Goal: Task Accomplishment & Management: Use online tool/utility

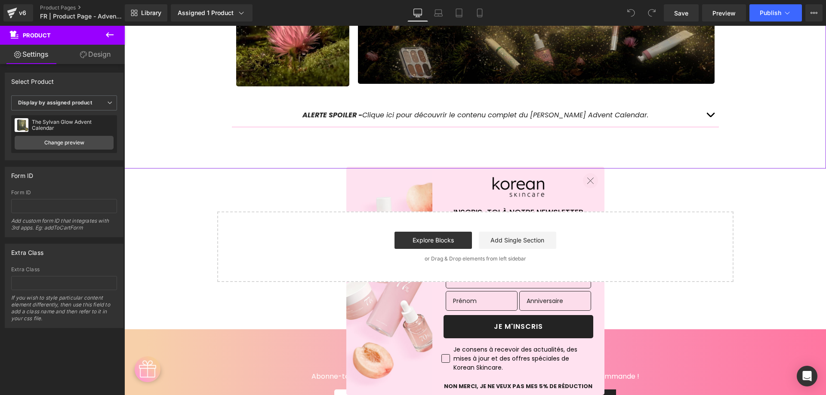
scroll to position [860, 0]
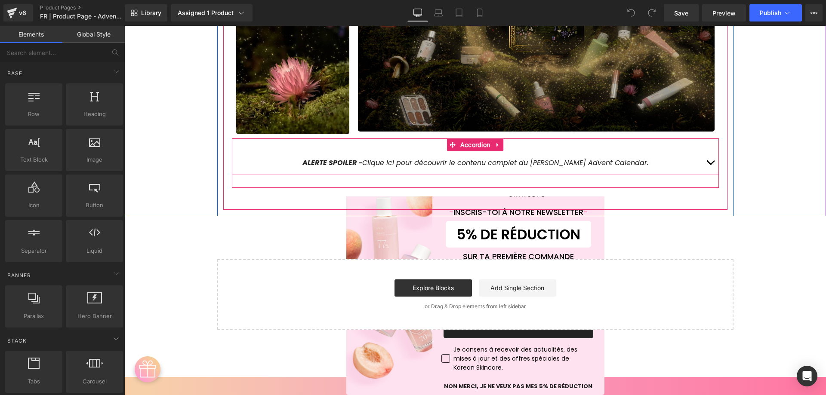
click at [708, 157] on button "button" at bounding box center [710, 162] width 17 height 23
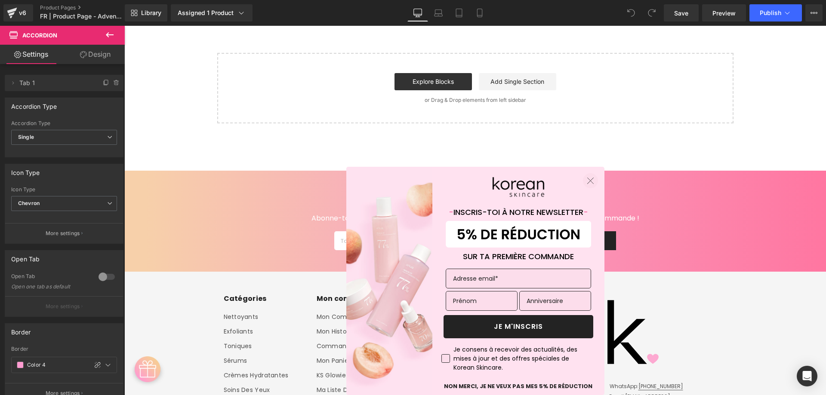
scroll to position [2882, 0]
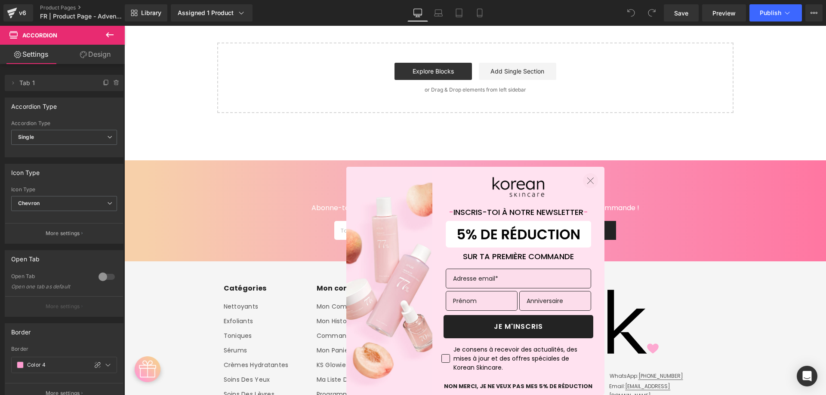
click at [587, 179] on circle "Close dialog" at bounding box center [590, 180] width 14 height 14
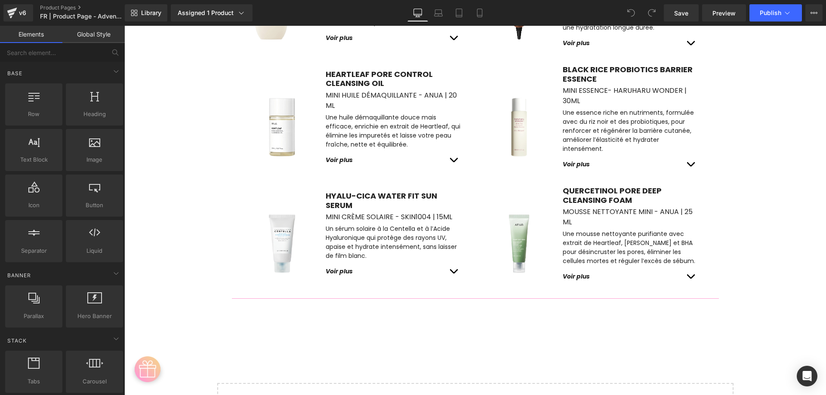
scroll to position [2538, 0]
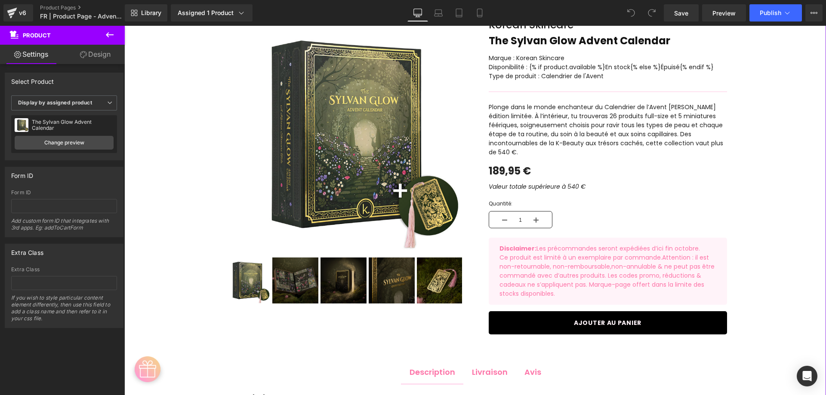
scroll to position [0, 0]
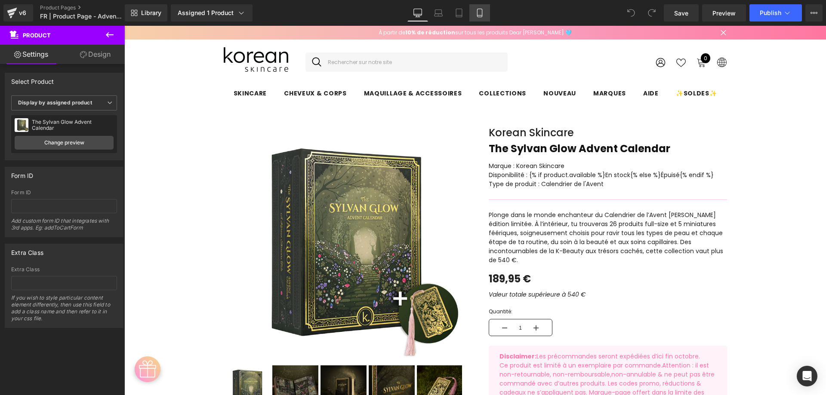
click at [477, 13] on icon at bounding box center [479, 13] width 5 height 8
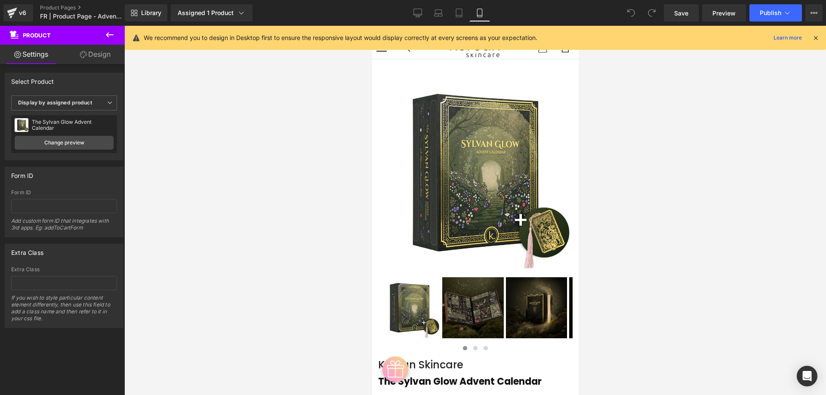
click at [818, 39] on icon at bounding box center [816, 38] width 8 height 8
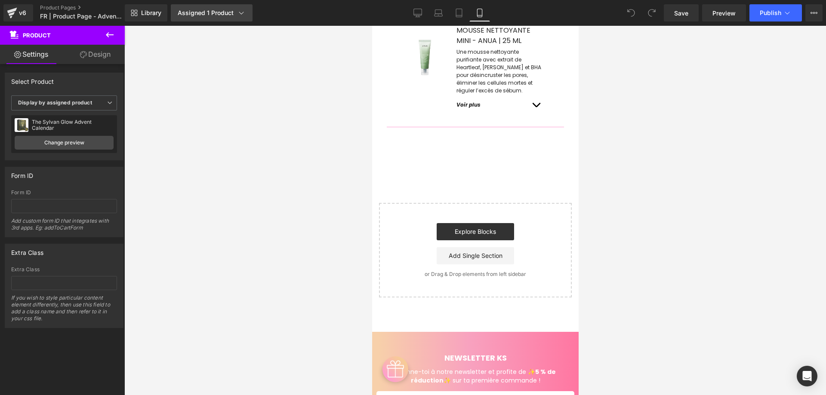
scroll to position [5520, 0]
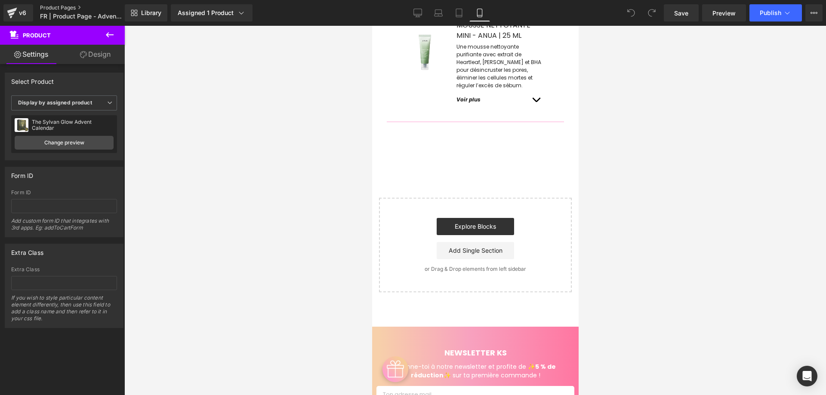
click at [49, 8] on link "Product Pages" at bounding box center [89, 7] width 99 height 7
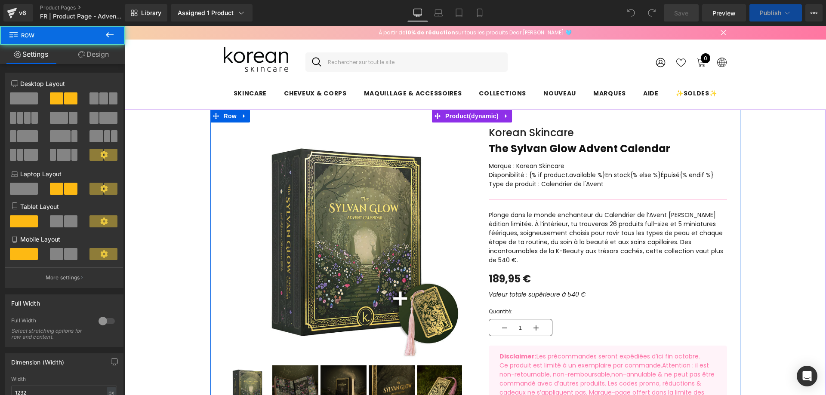
click at [470, 173] on div "Sale Off (P) Image ‹" at bounding box center [342, 272] width 265 height 290
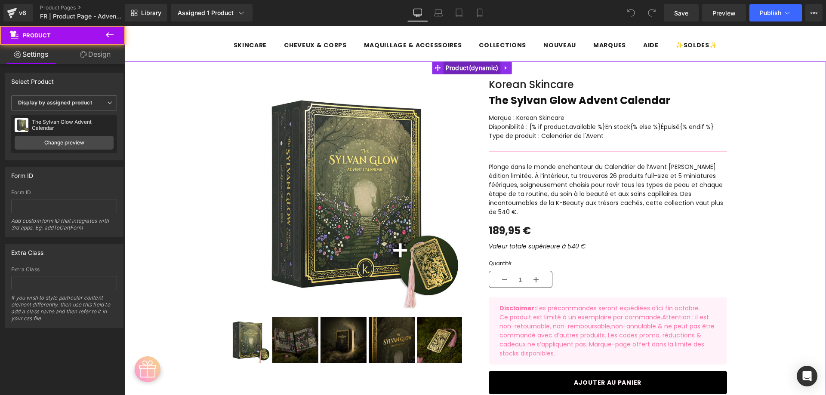
scroll to position [49, 0]
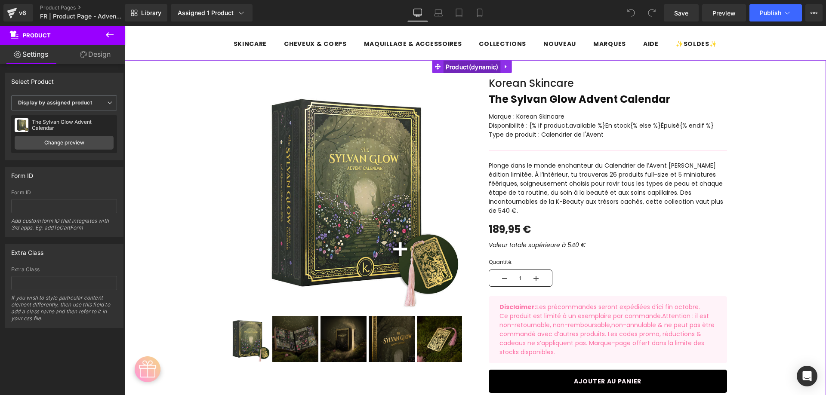
click at [491, 67] on span "Product" at bounding box center [471, 67] width 57 height 13
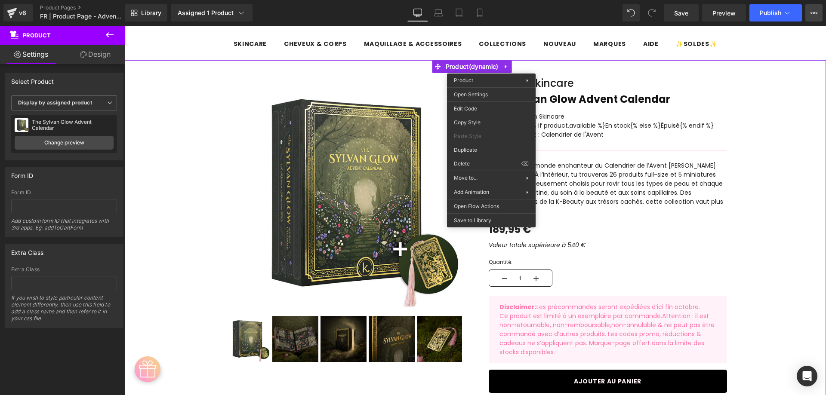
click at [815, 12] on icon at bounding box center [813, 12] width 7 height 7
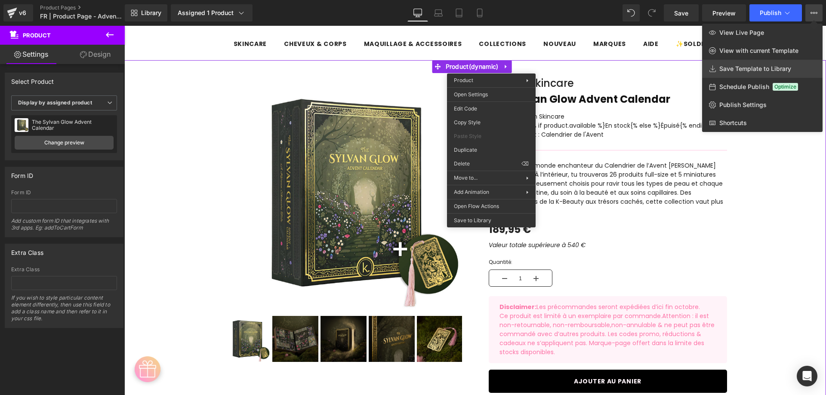
click at [760, 70] on span "Save Template to Library" at bounding box center [755, 69] width 72 height 8
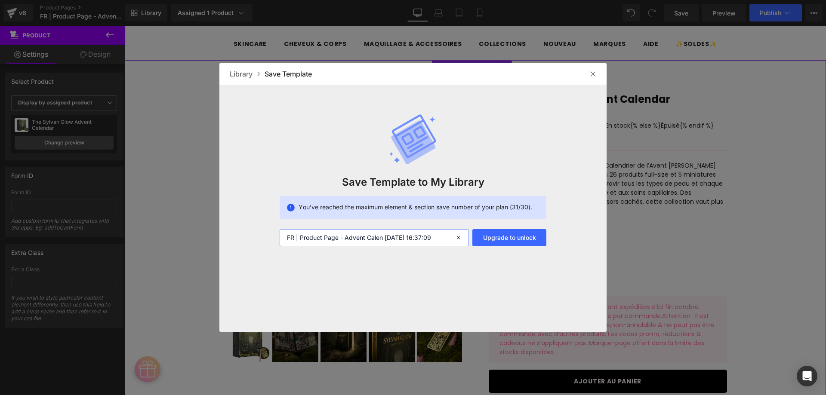
click at [347, 236] on input "FR | Product Page - Advent Calen [DATE] 16:37:09" at bounding box center [374, 237] width 189 height 17
drag, startPoint x: 383, startPoint y: 237, endPoint x: 487, endPoint y: 237, distance: 104.5
click at [487, 237] on div "FR | Product Page - Advent Calen [DATE] 16:37:09 Upgrade to unlock" at bounding box center [413, 237] width 267 height 17
type input "FR | Product Page - Advent Calen"
click at [595, 73] on img at bounding box center [592, 74] width 7 height 7
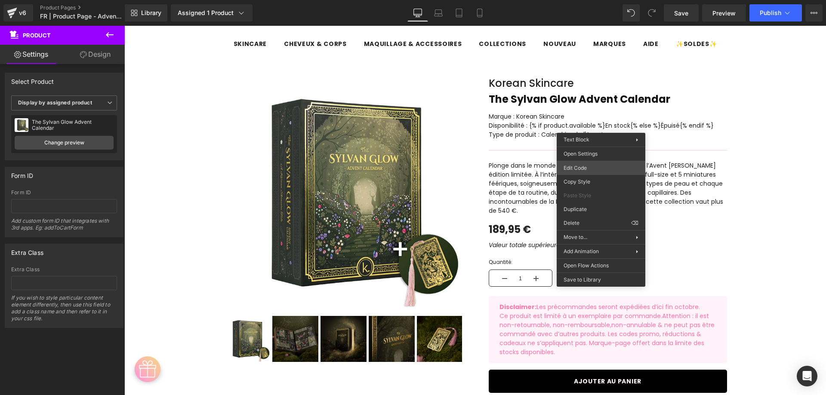
click at [597, 0] on div "Product You are previewing how the will restyle your page. You can not edit Ele…" at bounding box center [413, 0] width 826 height 0
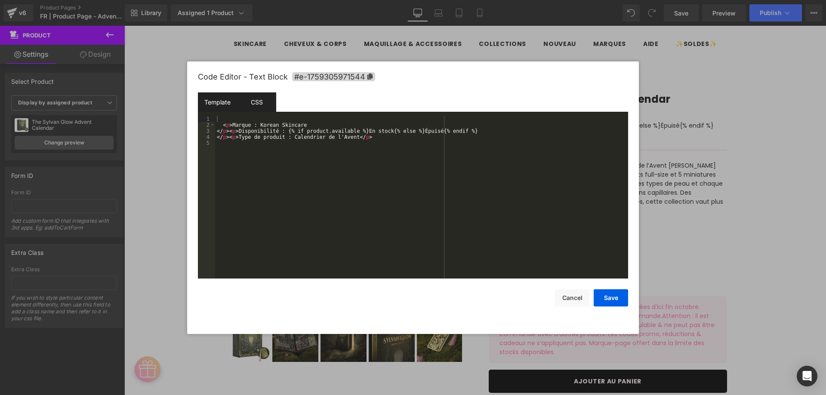
click at [258, 106] on div "CSS" at bounding box center [256, 101] width 39 height 19
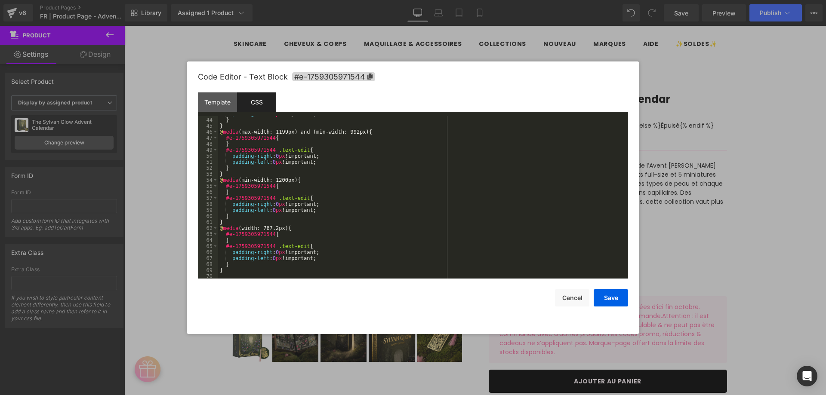
scroll to position [259, 0]
click at [209, 106] on div "Template" at bounding box center [217, 101] width 39 height 19
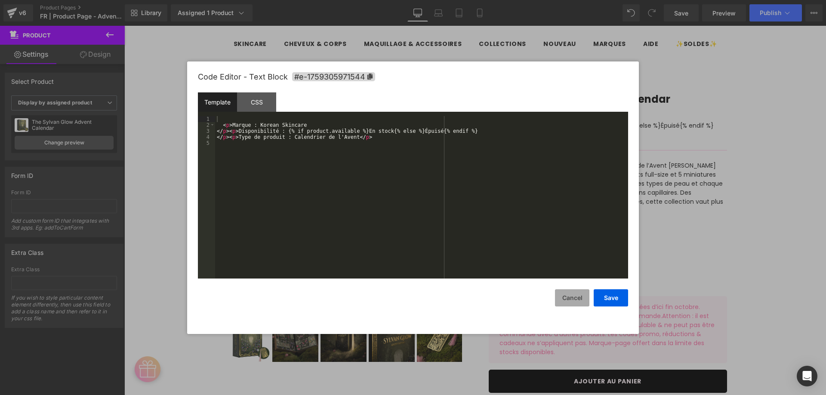
drag, startPoint x: 569, startPoint y: 300, endPoint x: 573, endPoint y: 292, distance: 8.7
click at [570, 300] on button "Cancel" at bounding box center [572, 297] width 34 height 17
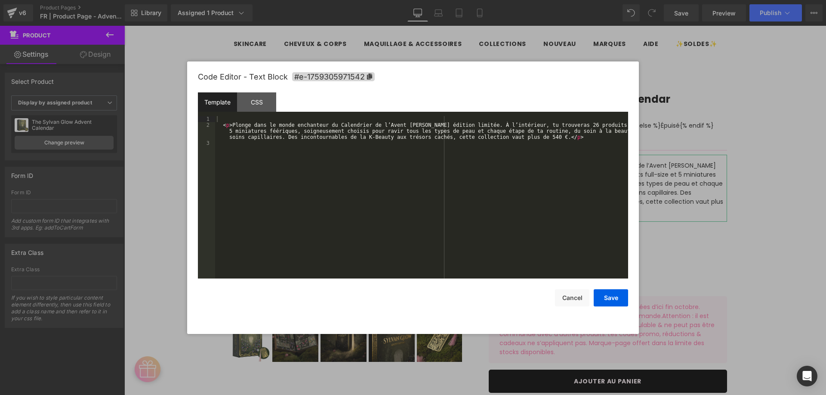
click at [588, 0] on div "Product You are previewing how the will restyle your page. You can not edit Ele…" at bounding box center [413, 0] width 826 height 0
click at [250, 108] on div "CSS" at bounding box center [256, 101] width 39 height 19
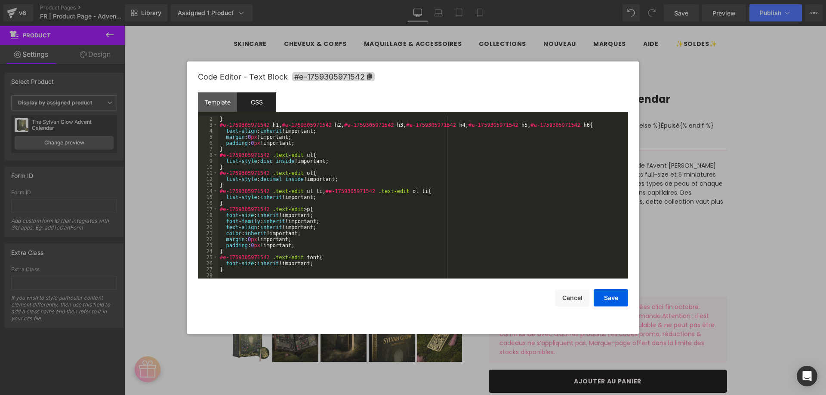
scroll to position [6, 0]
click at [573, 294] on button "Cancel" at bounding box center [572, 297] width 34 height 17
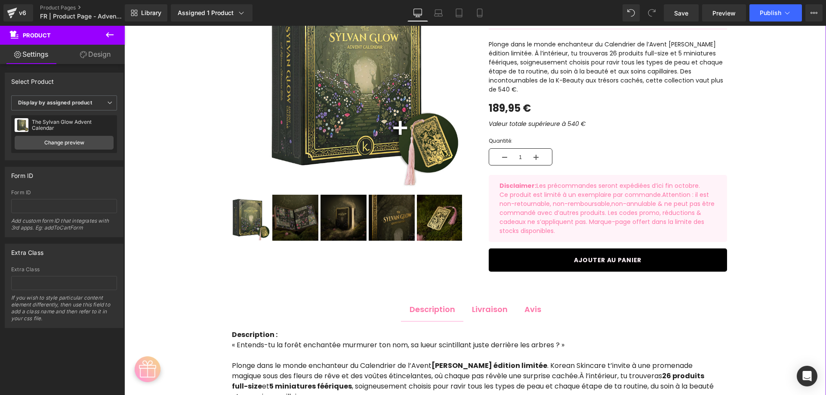
scroll to position [222, 0]
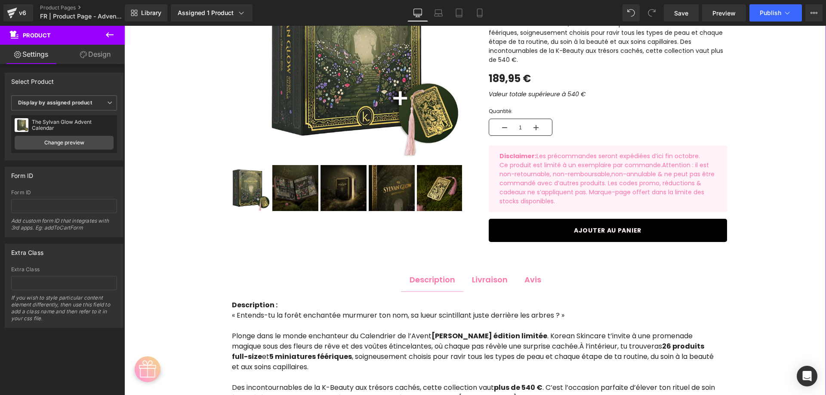
drag, startPoint x: 573, startPoint y: 159, endPoint x: 580, endPoint y: 160, distance: 6.7
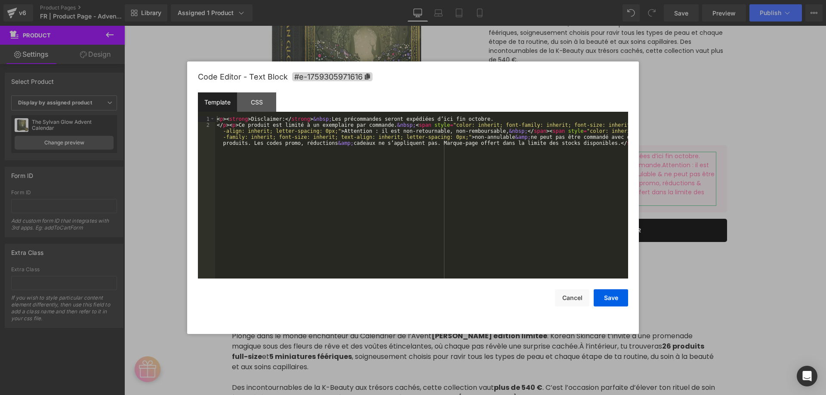
click at [555, 0] on div "Product You are previewing how the will restyle your page. You can not edit Ele…" at bounding box center [413, 0] width 826 height 0
click at [268, 104] on div "CSS" at bounding box center [256, 101] width 39 height 19
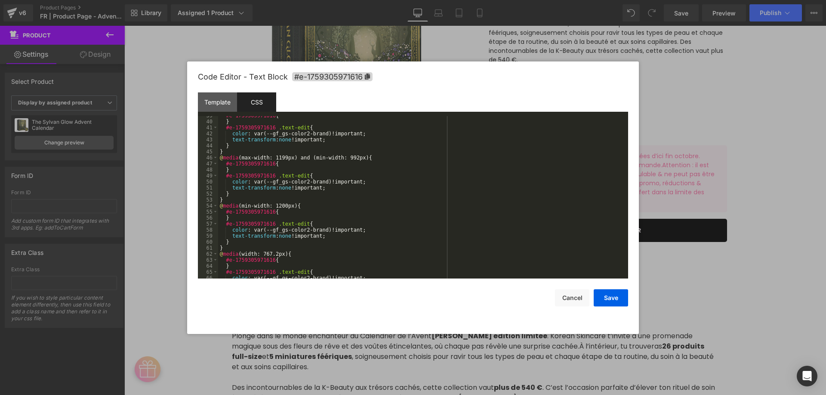
scroll to position [258, 0]
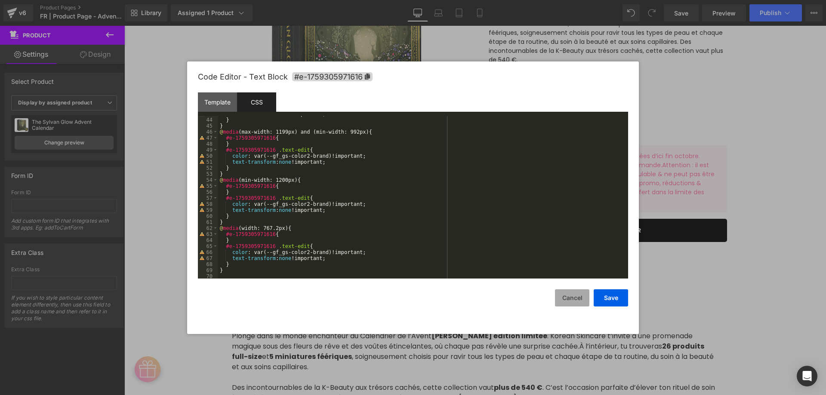
click at [570, 302] on button "Cancel" at bounding box center [572, 297] width 34 height 17
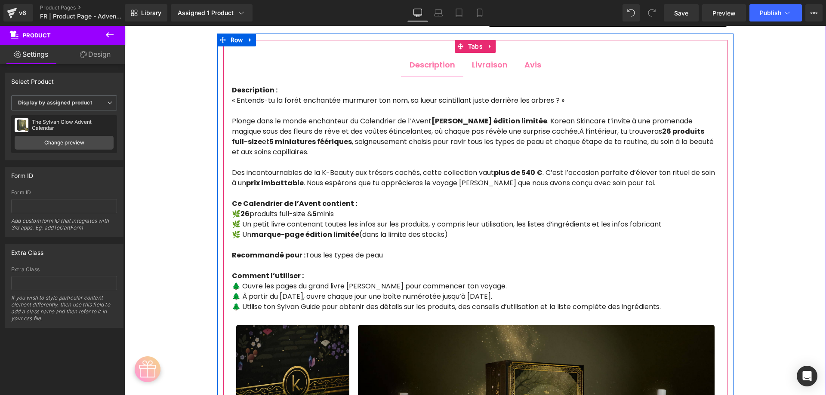
scroll to position [308, 0]
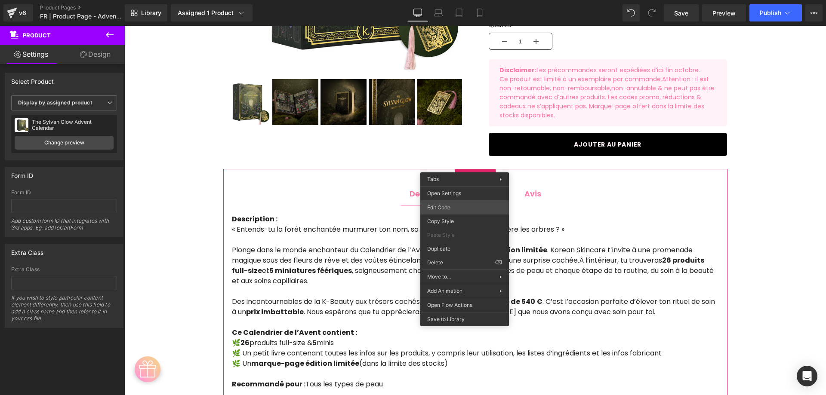
click at [446, 0] on div "Product You are previewing how the will restyle your page. You can not edit Ele…" at bounding box center [413, 0] width 826 height 0
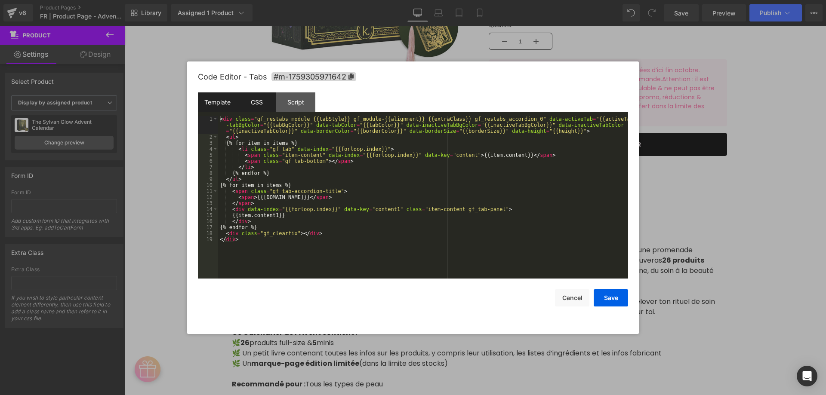
click at [265, 107] on div "CSS" at bounding box center [256, 101] width 39 height 19
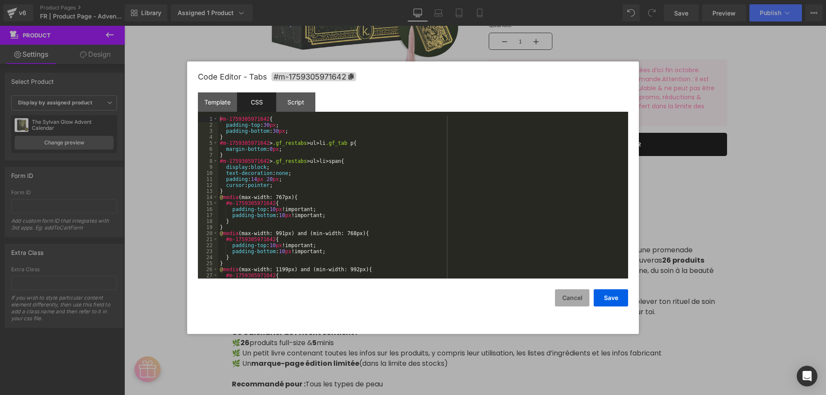
click at [571, 290] on button "Cancel" at bounding box center [572, 297] width 34 height 17
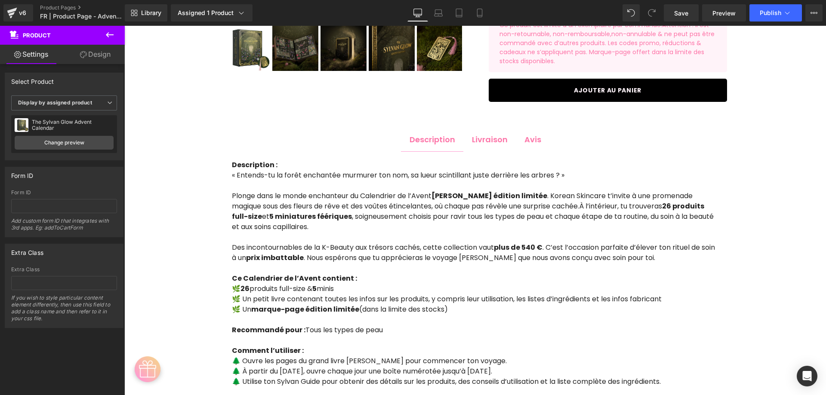
scroll to position [437, 0]
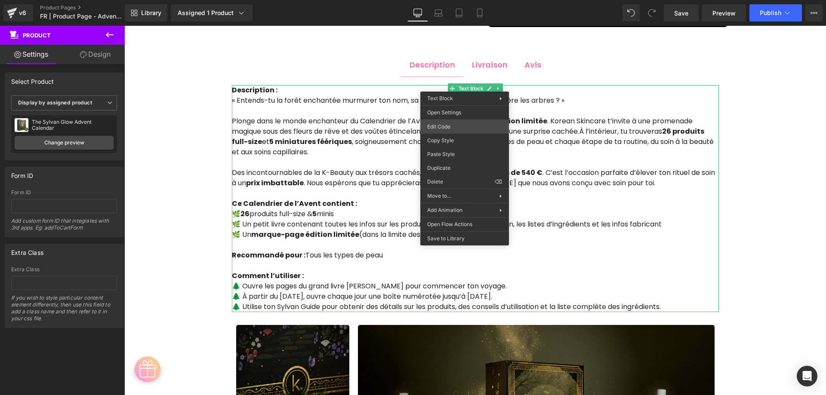
click at [449, 0] on div "Product You are previewing how the will restyle your page. You can not edit Ele…" at bounding box center [413, 0] width 826 height 0
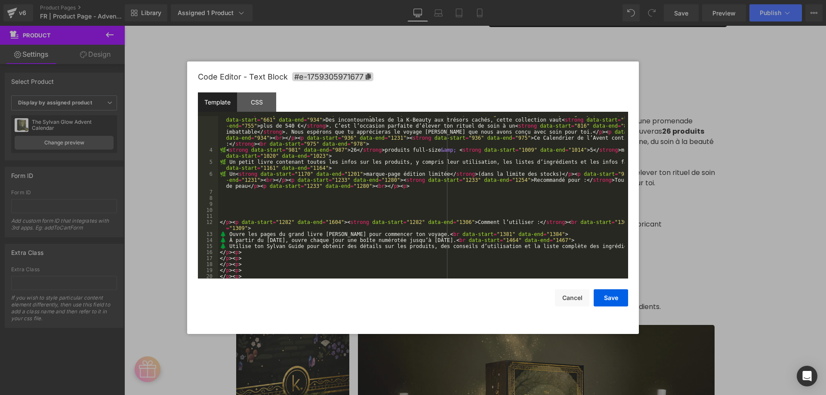
scroll to position [90, 0]
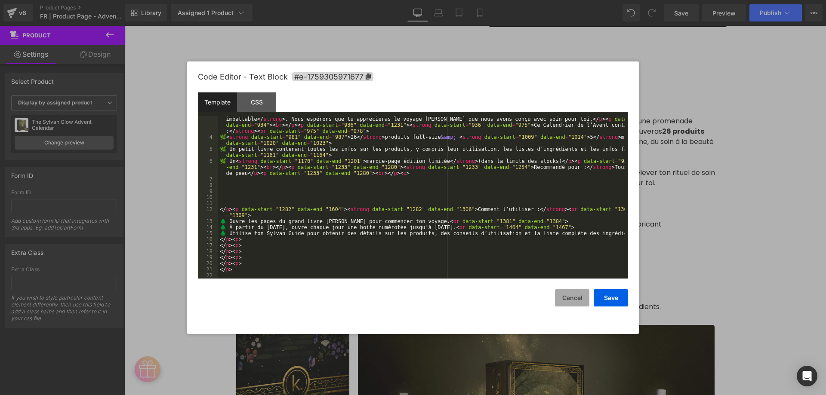
click at [573, 302] on button "Cancel" at bounding box center [572, 297] width 34 height 17
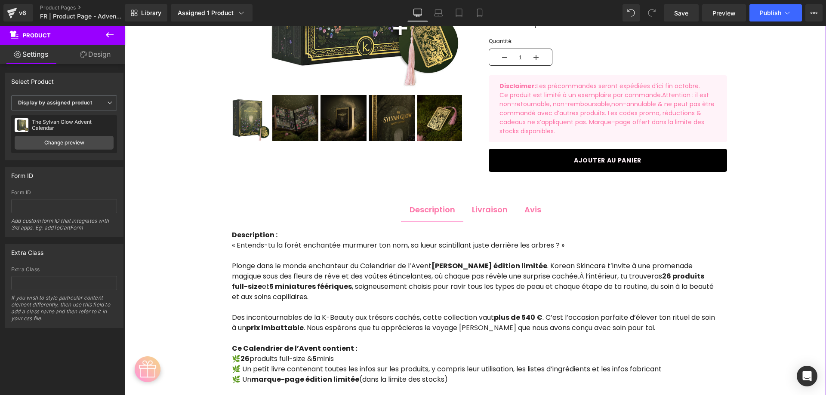
scroll to position [351, 0]
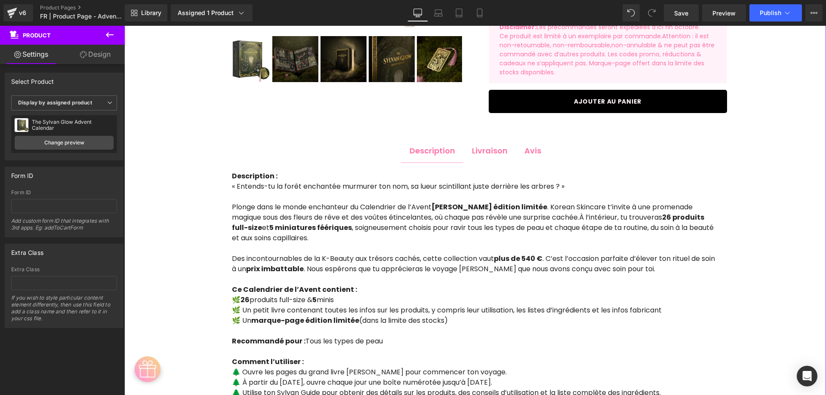
click at [483, 152] on span "Livraison Text Block" at bounding box center [489, 151] width 53 height 24
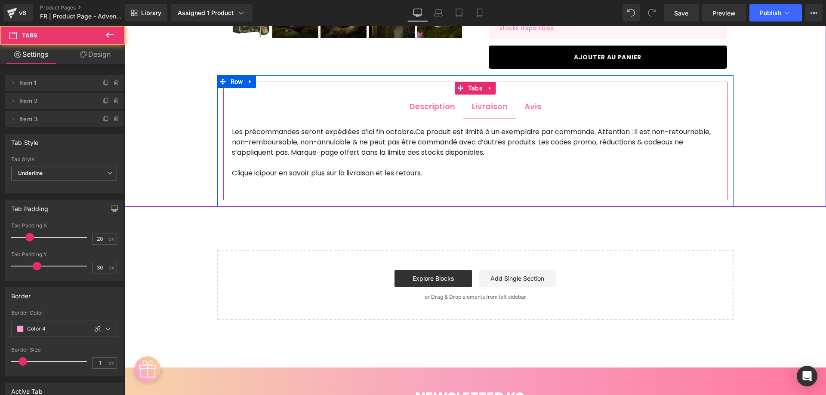
scroll to position [437, 0]
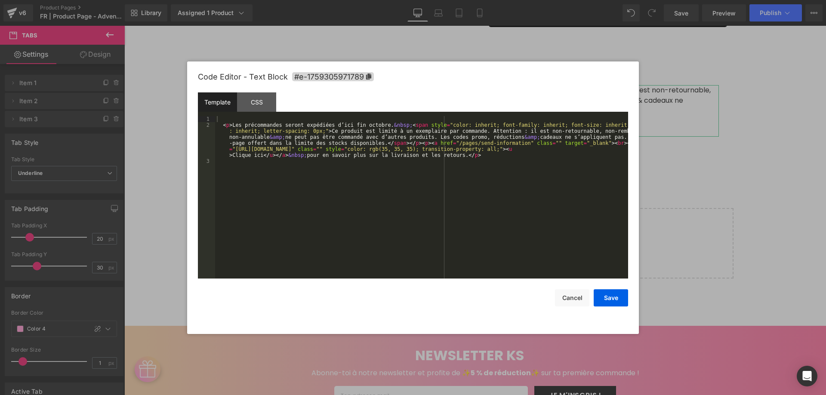
click at [398, 0] on div "Product You are previewing how the will restyle your page. You can not edit Ele…" at bounding box center [413, 0] width 826 height 0
click at [271, 105] on div "CSS" at bounding box center [256, 101] width 39 height 19
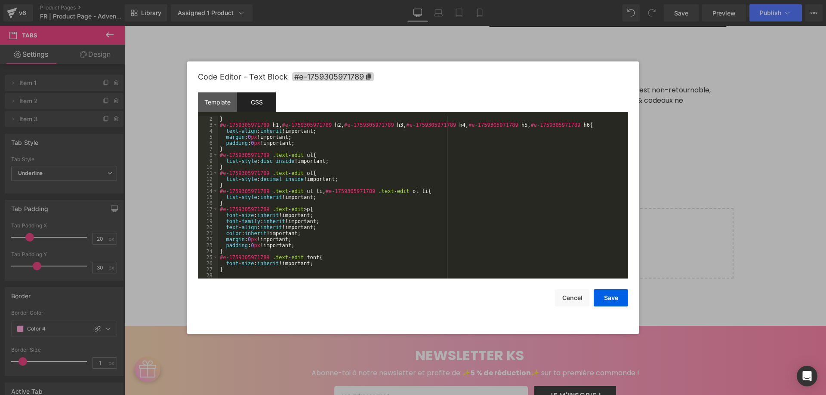
scroll to position [6, 0]
drag, startPoint x: 569, startPoint y: 297, endPoint x: 569, endPoint y: 292, distance: 5.2
click at [569, 296] on button "Cancel" at bounding box center [572, 297] width 34 height 17
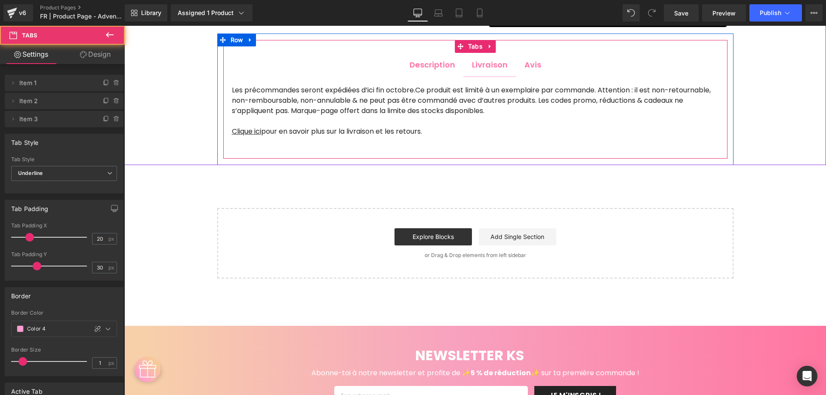
click at [527, 64] on span "Avis Text Block" at bounding box center [533, 65] width 34 height 24
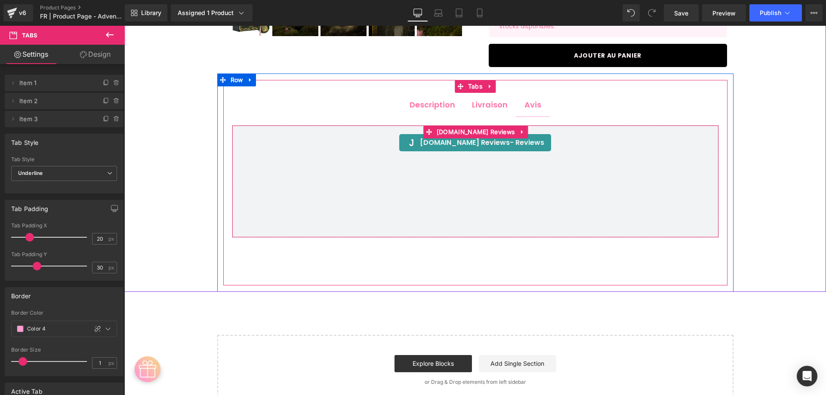
scroll to position [351, 0]
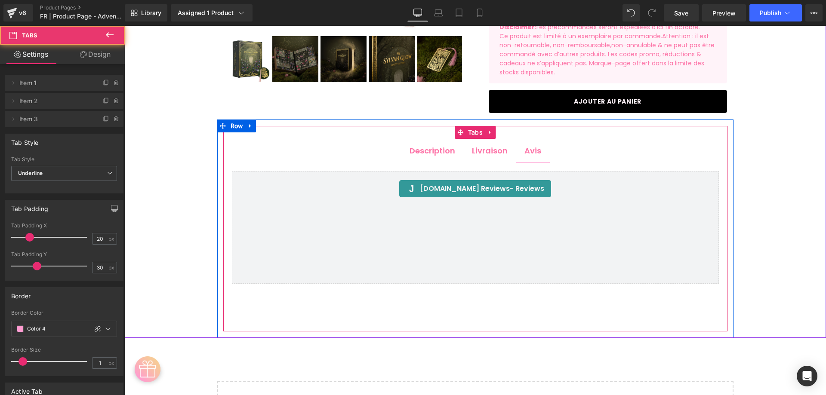
click at [435, 149] on span "Description Text Block" at bounding box center [432, 151] width 63 height 24
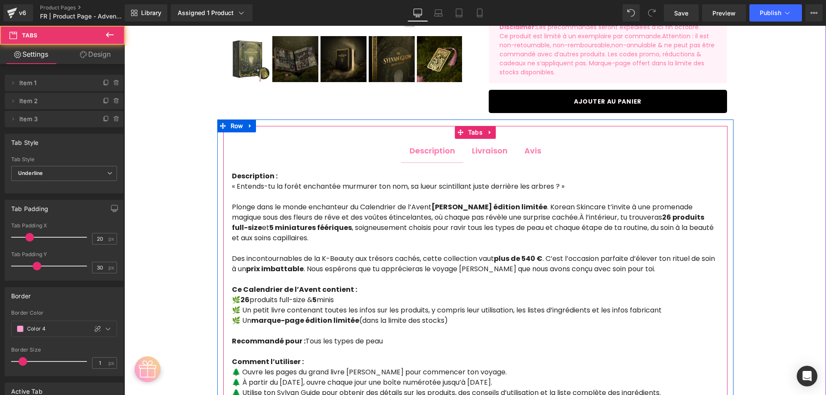
scroll to position [867, 0]
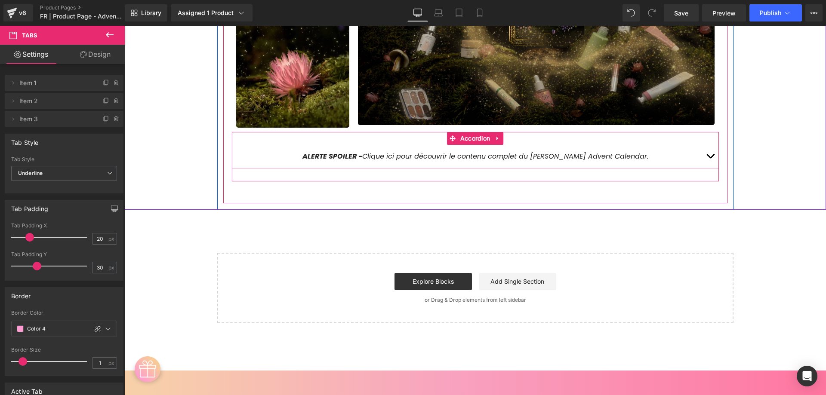
click at [705, 149] on button "button" at bounding box center [710, 156] width 17 height 23
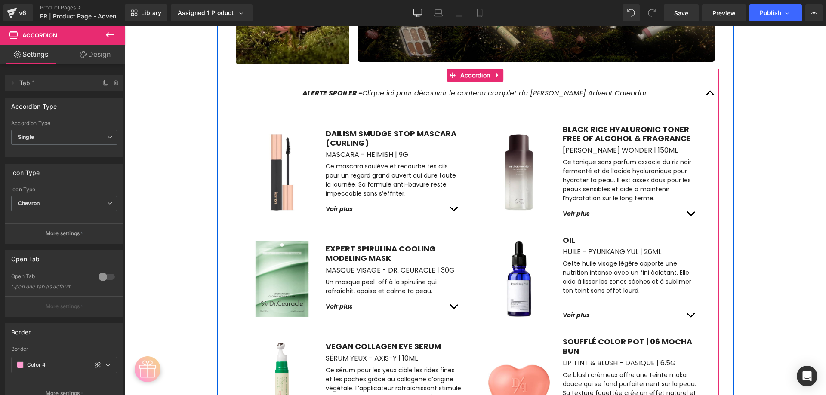
scroll to position [996, 0]
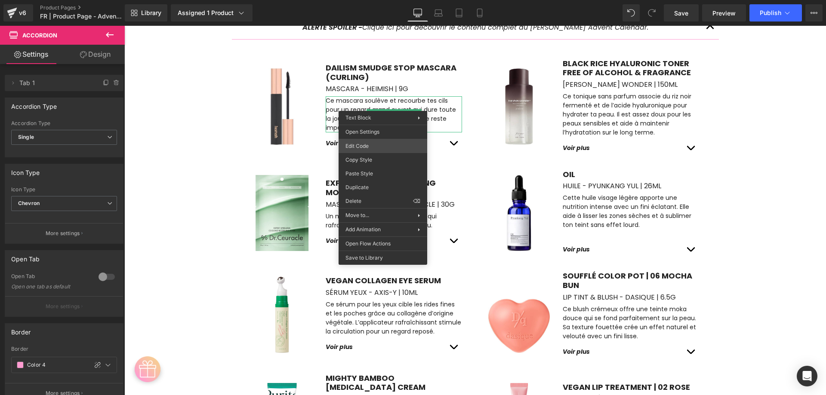
click at [374, 0] on div "Product You are previewing how the will restyle your page. You can not edit Ele…" at bounding box center [413, 0] width 826 height 0
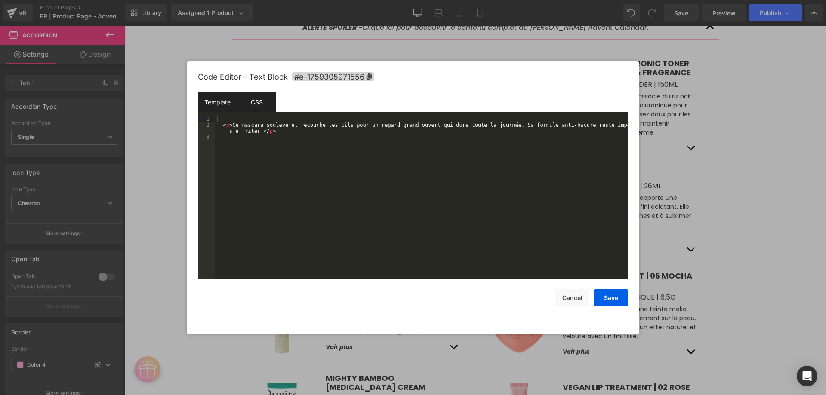
click at [265, 100] on div "CSS" at bounding box center [256, 101] width 39 height 19
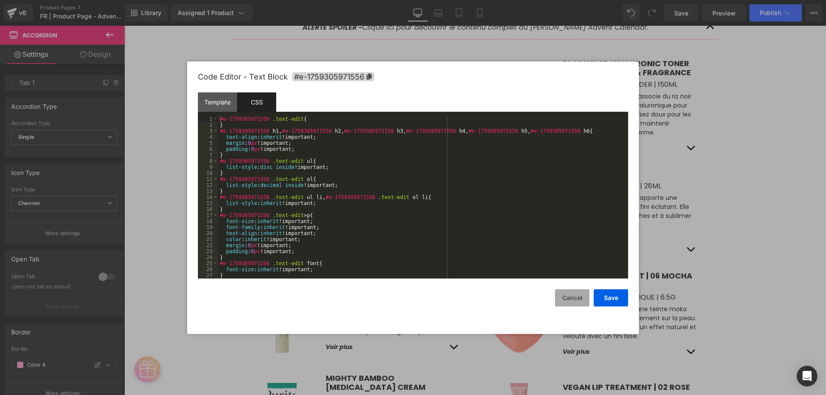
drag, startPoint x: 567, startPoint y: 299, endPoint x: 569, endPoint y: 295, distance: 4.4
click at [568, 299] on button "Cancel" at bounding box center [572, 297] width 34 height 17
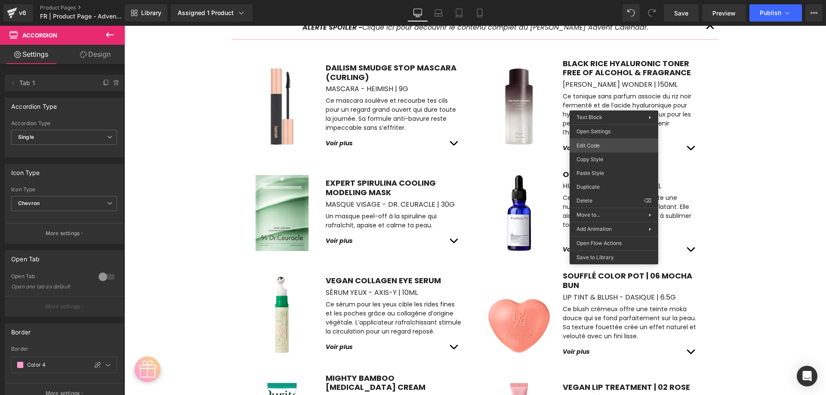
click at [603, 0] on div "Product You are previewing how the will restyle your page. You can not edit Ele…" at bounding box center [413, 0] width 826 height 0
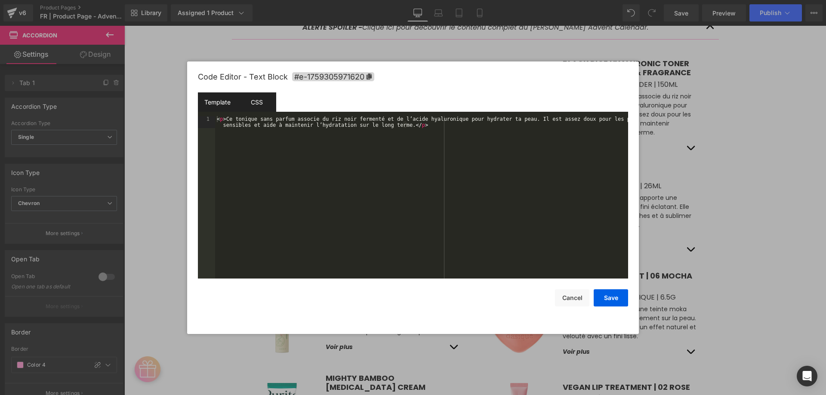
click at [272, 95] on div "CSS" at bounding box center [256, 101] width 39 height 19
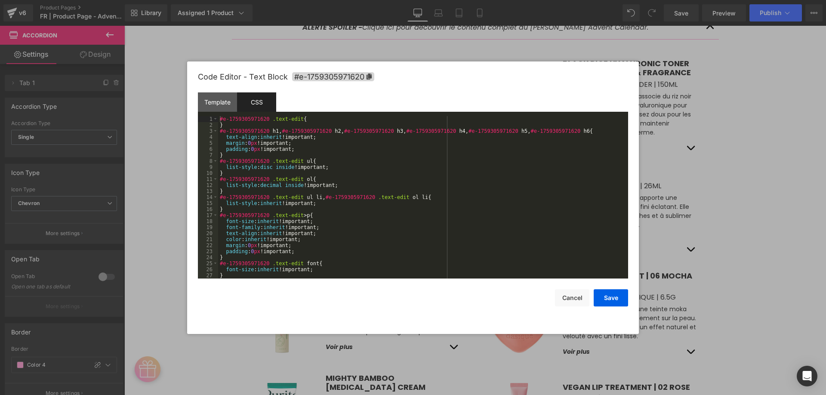
scroll to position [6, 0]
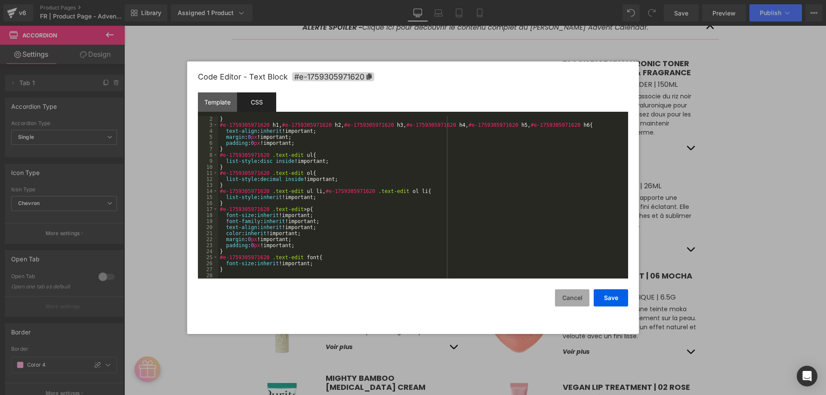
drag, startPoint x: 565, startPoint y: 292, endPoint x: 569, endPoint y: 285, distance: 9.1
click at [565, 292] on button "Cancel" at bounding box center [572, 297] width 34 height 17
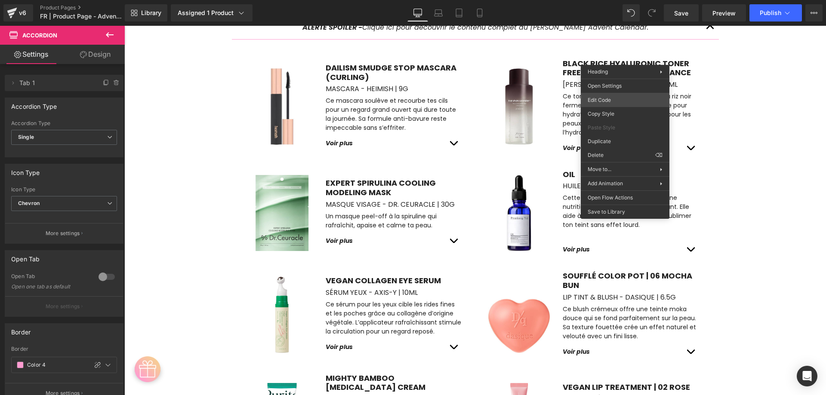
click at [607, 0] on div "Product You are previewing how the will restyle your page. You can not edit Ele…" at bounding box center [413, 0] width 826 height 0
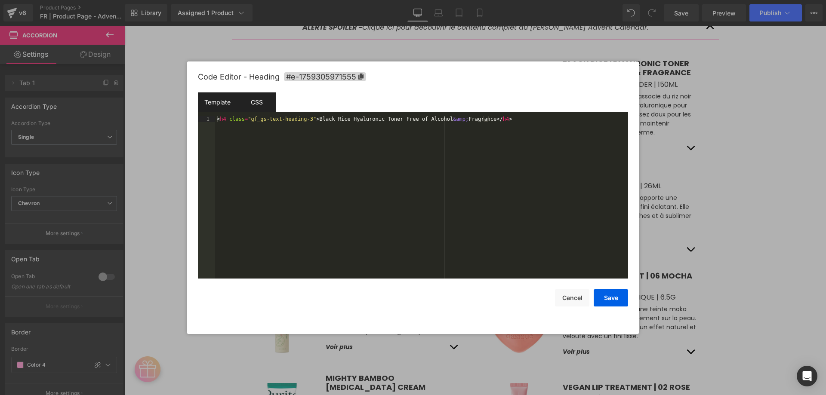
click at [263, 97] on div "CSS" at bounding box center [256, 101] width 39 height 19
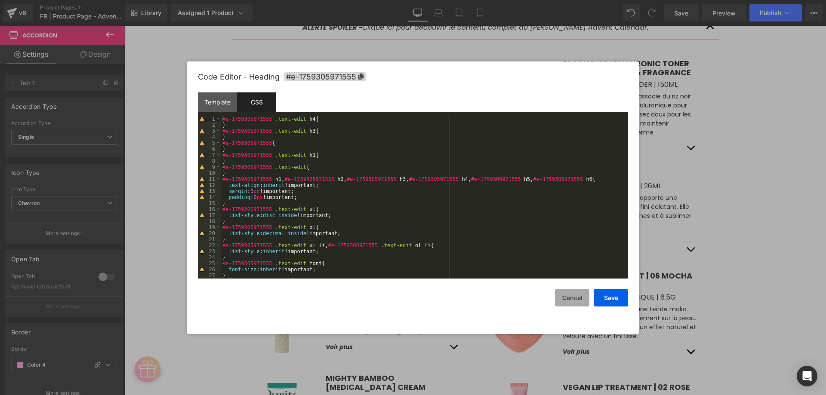
drag, startPoint x: 569, startPoint y: 303, endPoint x: 563, endPoint y: 288, distance: 16.1
click at [569, 301] on button "Cancel" at bounding box center [572, 297] width 34 height 17
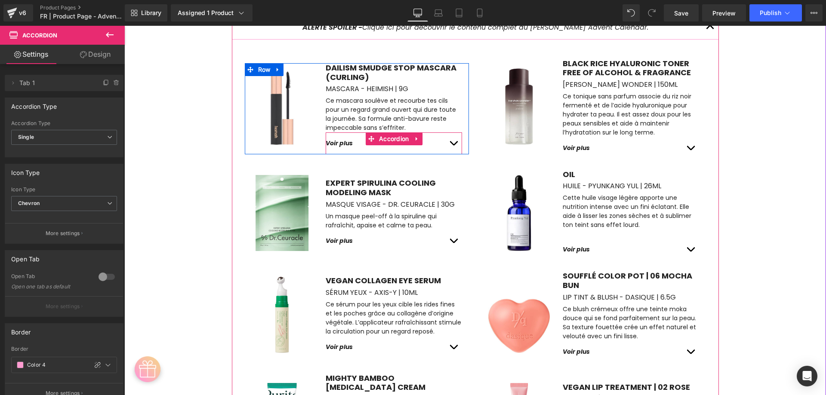
click at [445, 135] on button "button" at bounding box center [453, 143] width 17 height 22
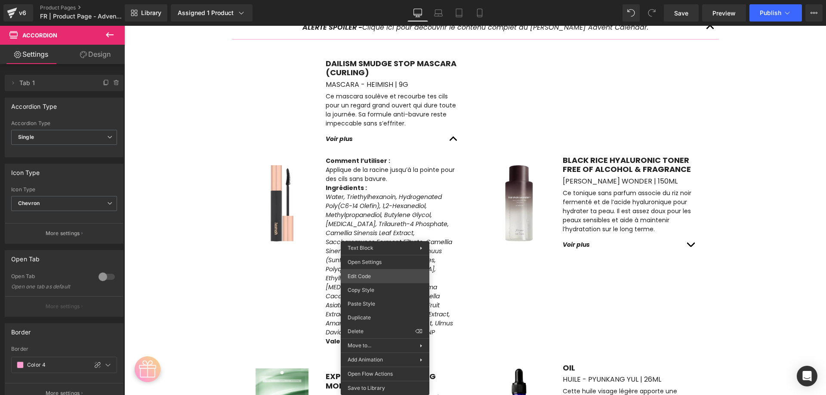
click at [367, 0] on div "Product You are previewing how the will restyle your page. You can not edit Ele…" at bounding box center [413, 0] width 826 height 0
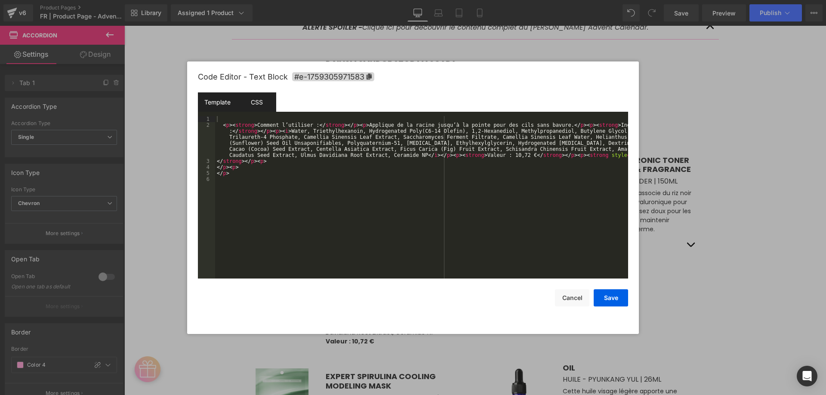
click at [259, 106] on div "CSS" at bounding box center [256, 101] width 39 height 19
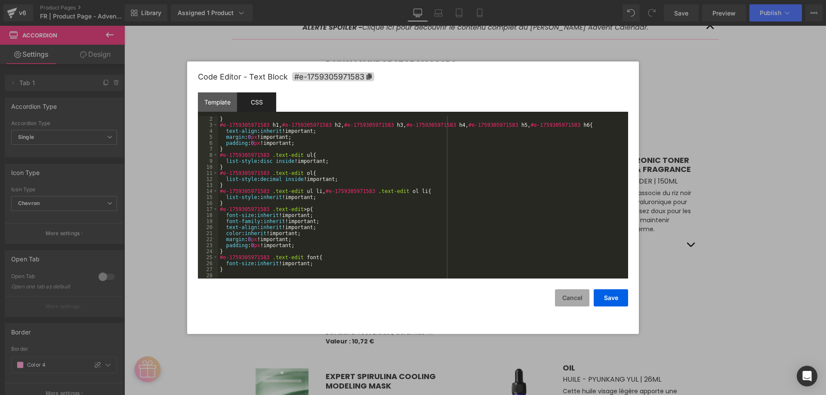
click at [563, 297] on button "Cancel" at bounding box center [572, 297] width 34 height 17
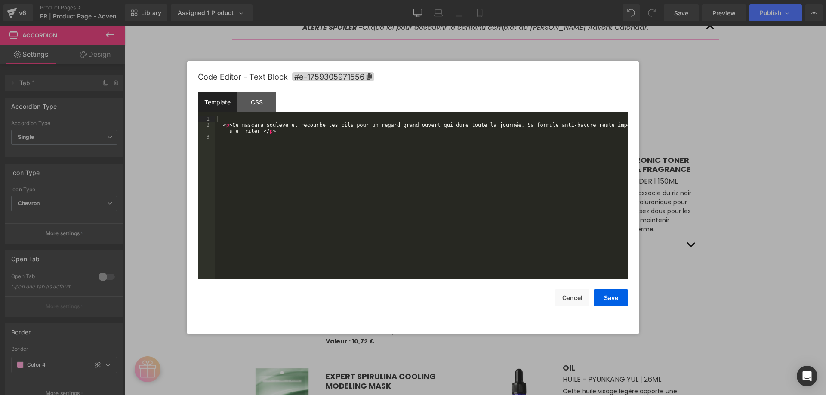
click at [368, 0] on div "Product You are previewing how the will restyle your page. You can not edit Ele…" at bounding box center [413, 0] width 826 height 0
click at [574, 301] on button "Cancel" at bounding box center [572, 297] width 34 height 17
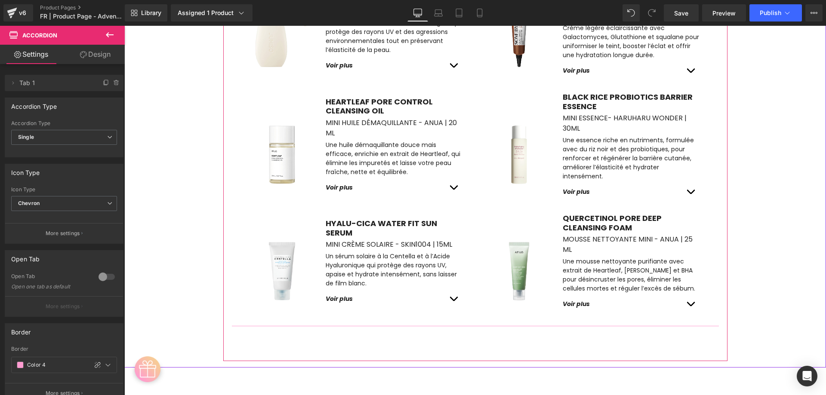
scroll to position [2802, 0]
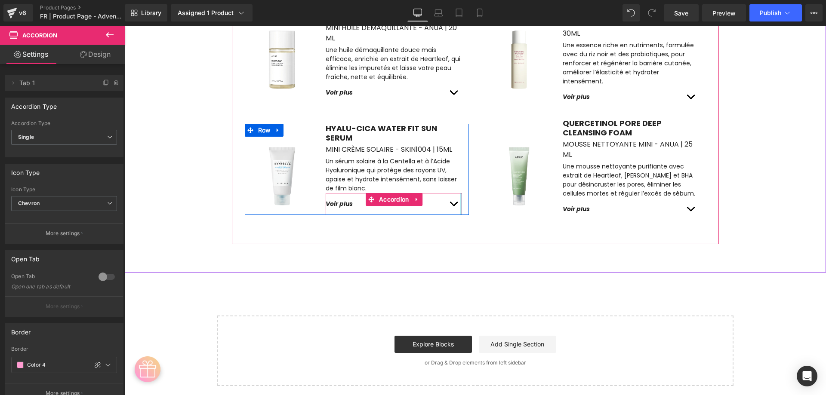
click at [453, 206] on span "button" at bounding box center [453, 206] width 0 height 0
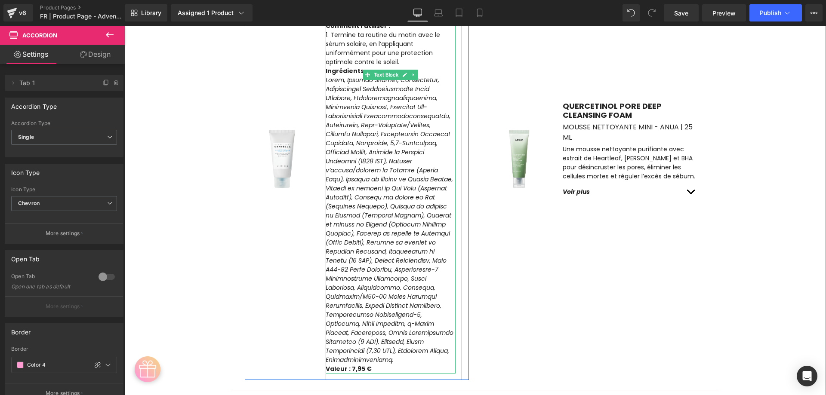
scroll to position [3017, 0]
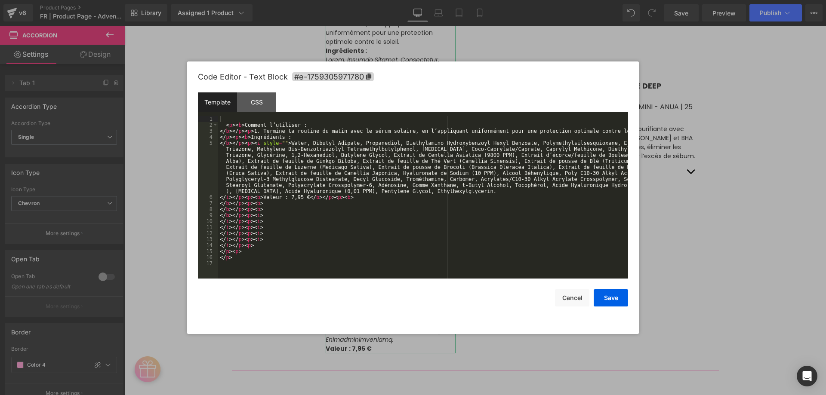
click at [367, 0] on div "Product You are previewing how the will restyle your page. You can not edit Ele…" at bounding box center [413, 0] width 826 height 0
click at [261, 106] on div "CSS" at bounding box center [256, 101] width 39 height 19
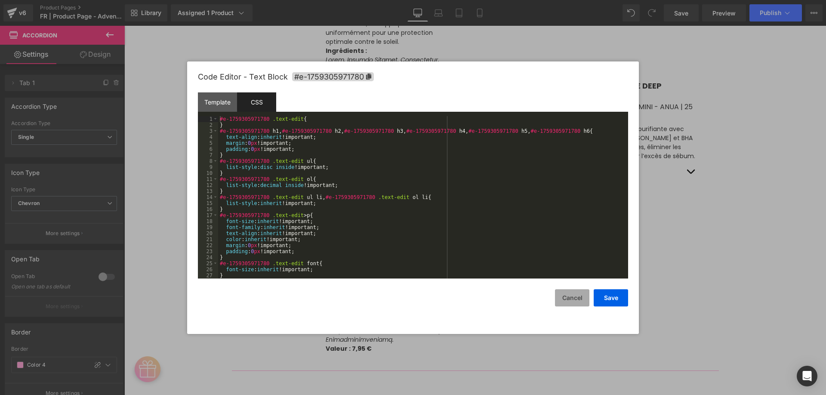
drag, startPoint x: 563, startPoint y: 297, endPoint x: 568, endPoint y: 290, distance: 8.6
click at [563, 297] on button "Cancel" at bounding box center [572, 297] width 34 height 17
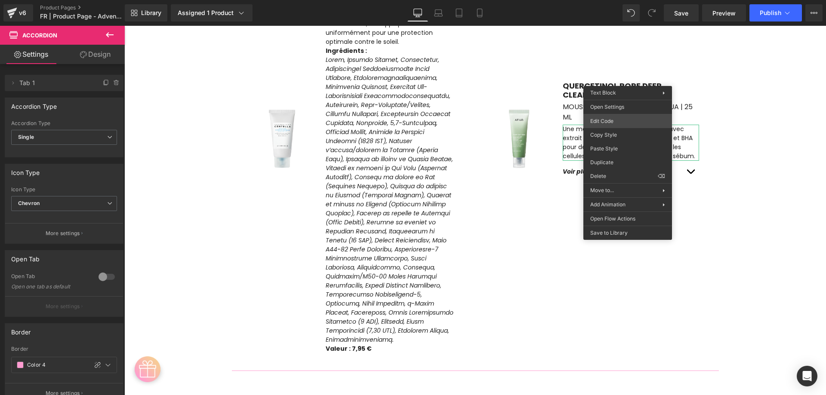
click at [610, 0] on div "Product You are previewing how the will restyle your page. You can not edit Ele…" at bounding box center [413, 0] width 826 height 0
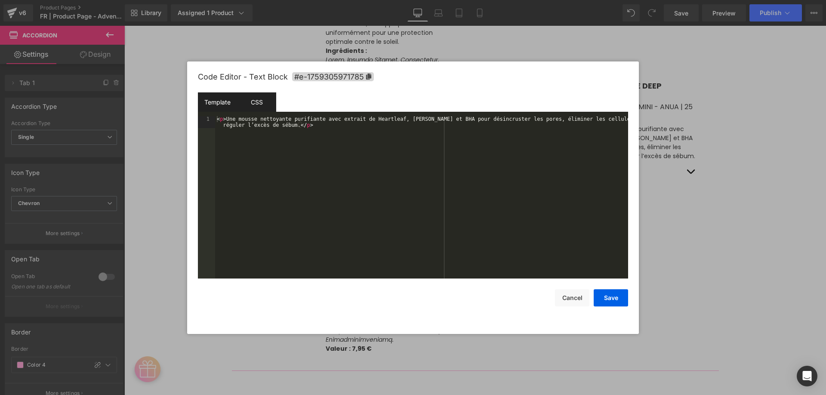
click at [270, 94] on div "CSS" at bounding box center [256, 101] width 39 height 19
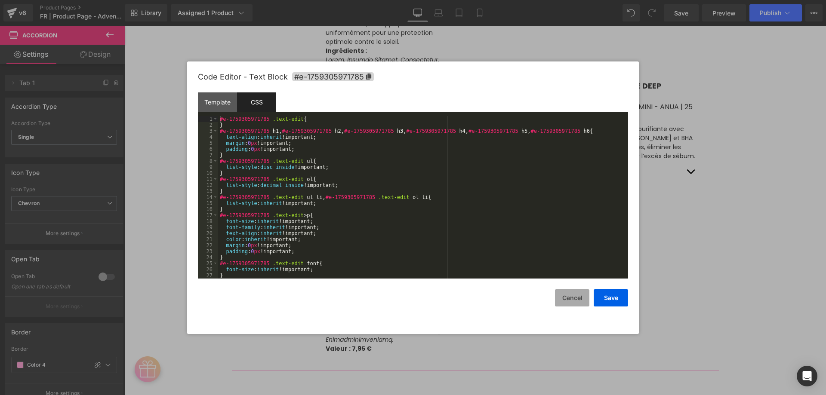
click at [576, 302] on button "Cancel" at bounding box center [572, 297] width 34 height 17
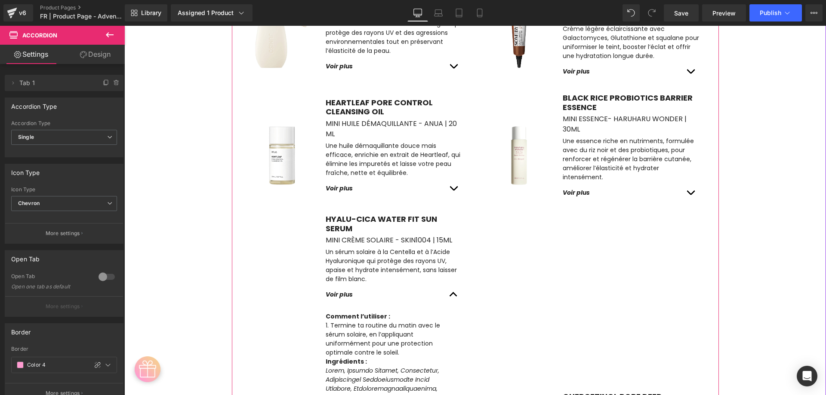
scroll to position [2673, 0]
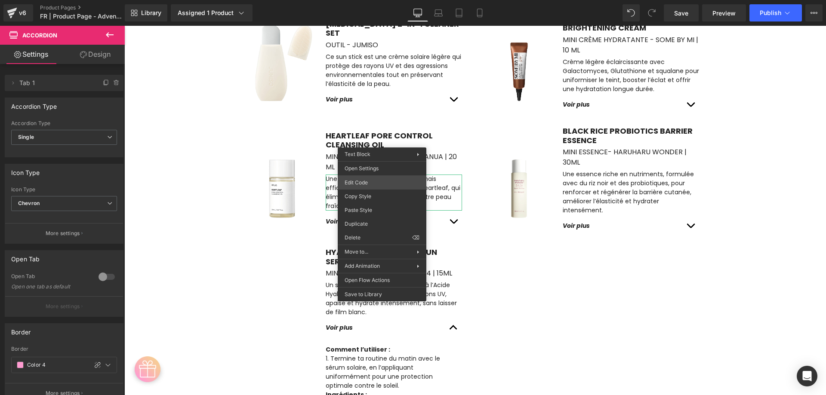
click at [369, 0] on div "Product You are previewing how the will restyle your page. You can not edit Ele…" at bounding box center [413, 0] width 826 height 0
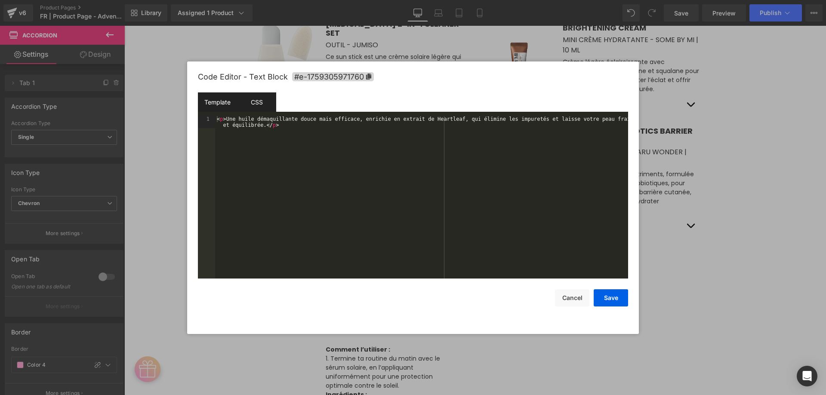
click at [263, 94] on div "CSS" at bounding box center [256, 101] width 39 height 19
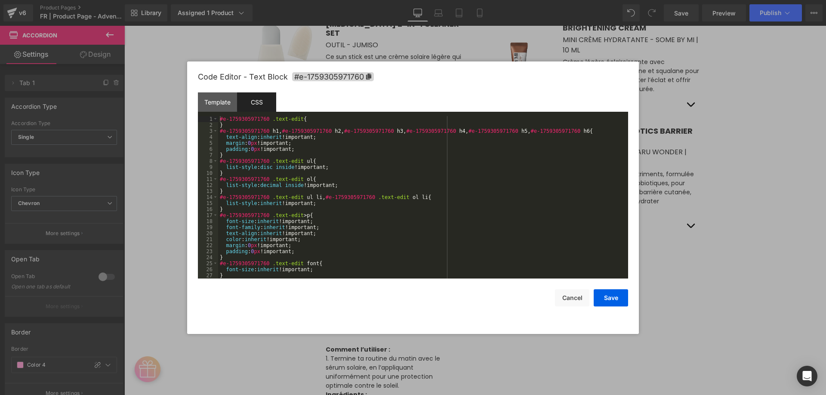
scroll to position [6, 0]
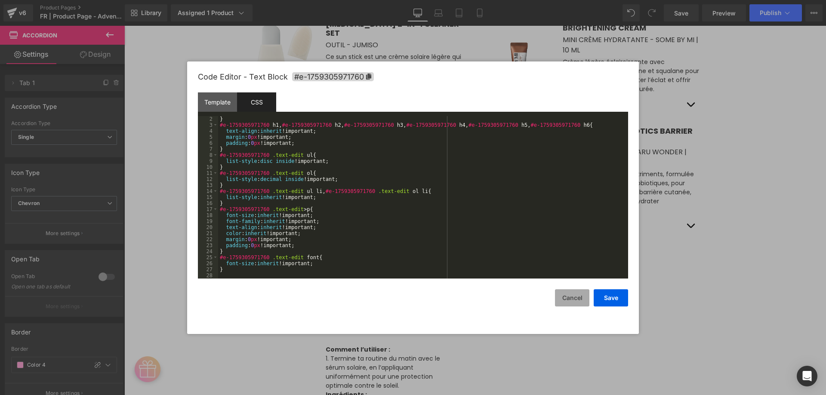
drag, startPoint x: 568, startPoint y: 296, endPoint x: 573, endPoint y: 286, distance: 11.4
click at [568, 296] on button "Cancel" at bounding box center [572, 297] width 34 height 17
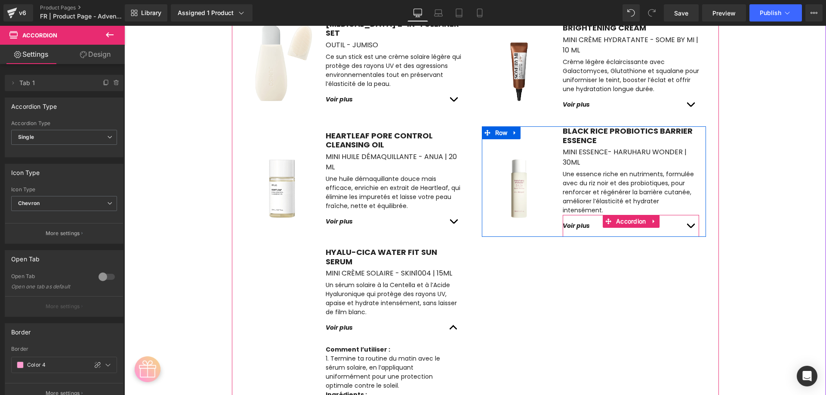
click at [686, 215] on button "button" at bounding box center [690, 226] width 17 height 22
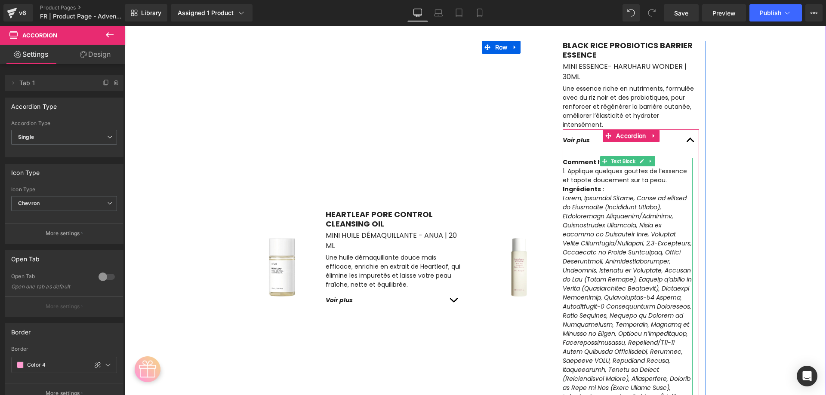
scroll to position [2759, 0]
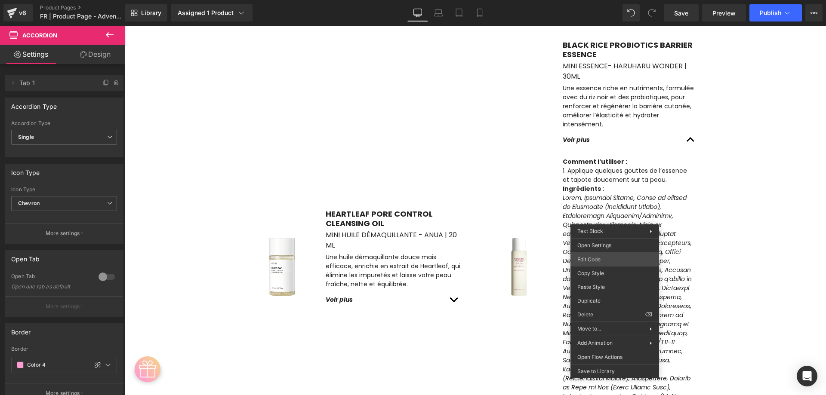
click at [603, 0] on div "Product You are previewing how the will restyle your page. You can not edit Ele…" at bounding box center [413, 0] width 826 height 0
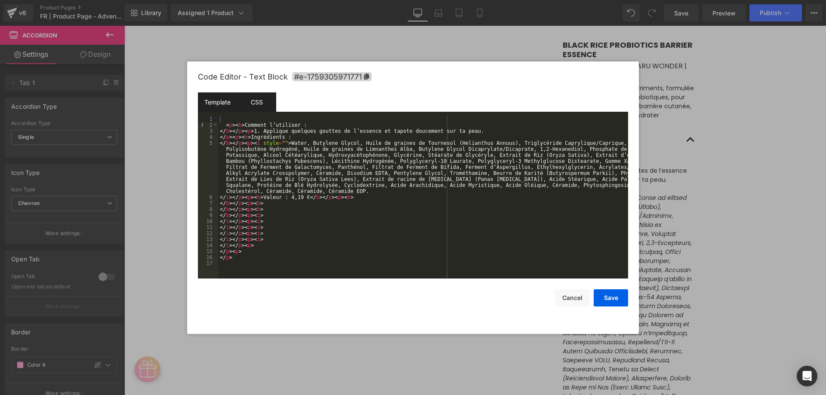
click at [263, 106] on div "CSS" at bounding box center [256, 101] width 39 height 19
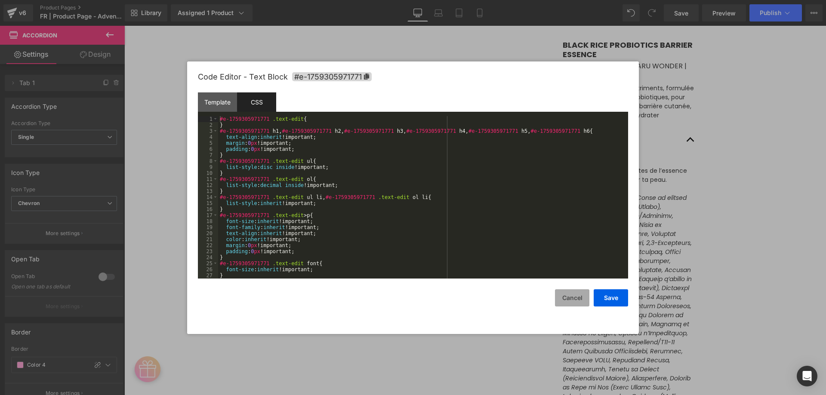
click at [566, 297] on button "Cancel" at bounding box center [572, 297] width 34 height 17
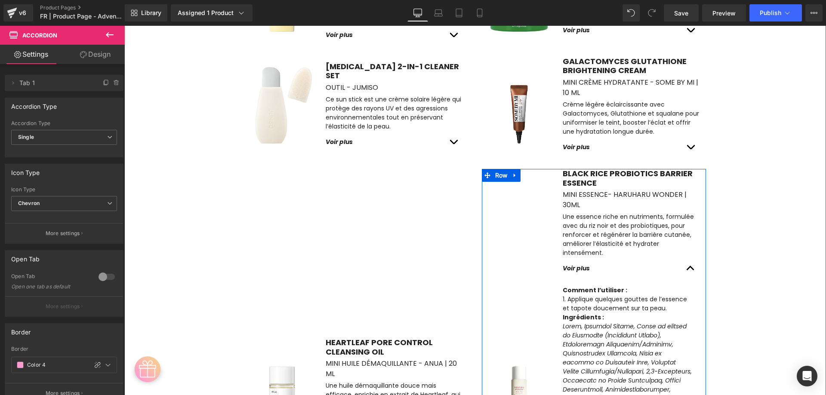
scroll to position [2630, 0]
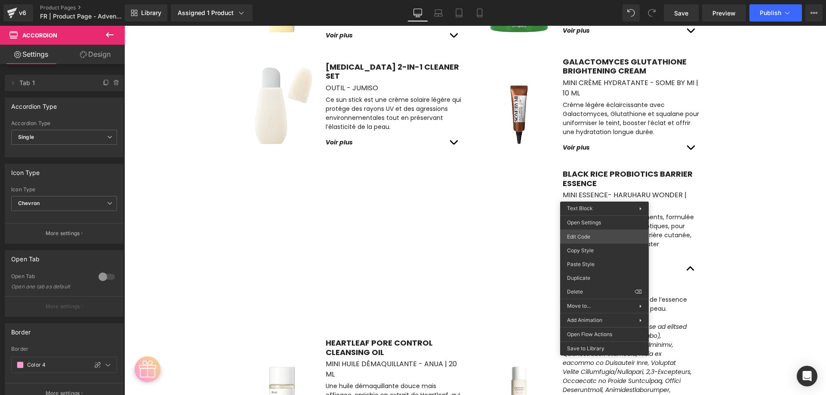
click at [591, 0] on div "Product You are previewing how the will restyle your page. You can not edit Ele…" at bounding box center [413, 0] width 826 height 0
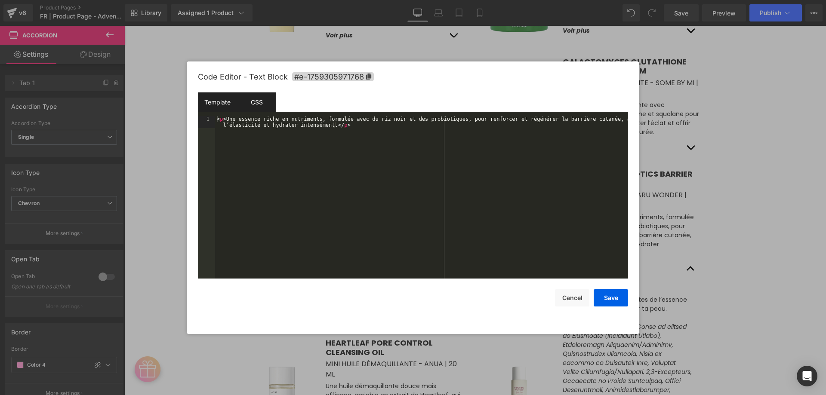
click at [252, 107] on div "CSS" at bounding box center [256, 101] width 39 height 19
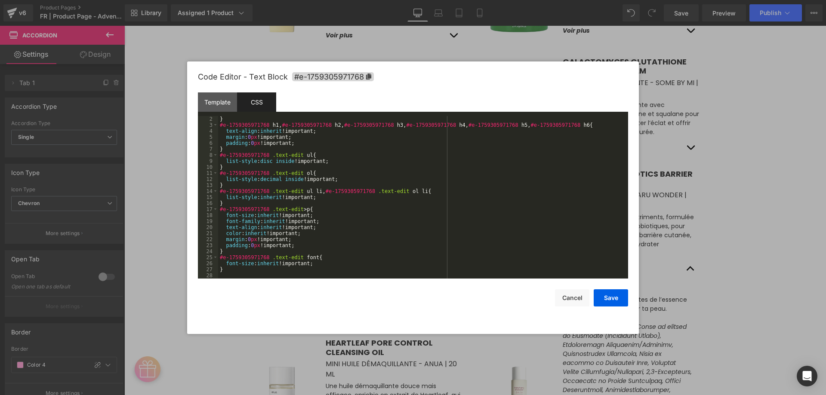
scroll to position [6, 0]
click at [578, 296] on button "Cancel" at bounding box center [572, 297] width 34 height 17
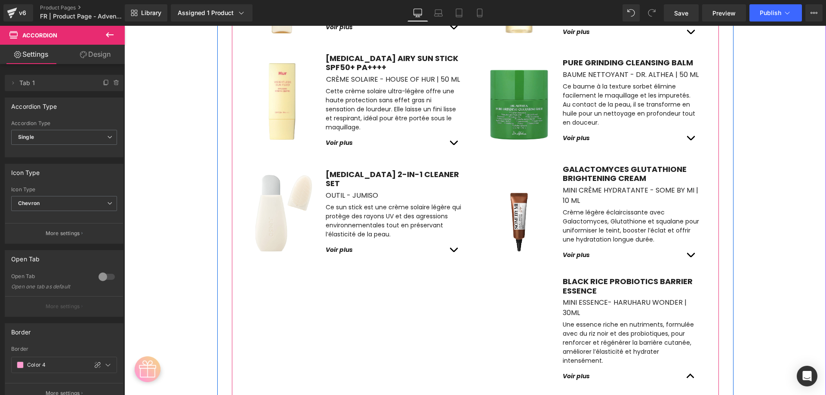
scroll to position [2501, 0]
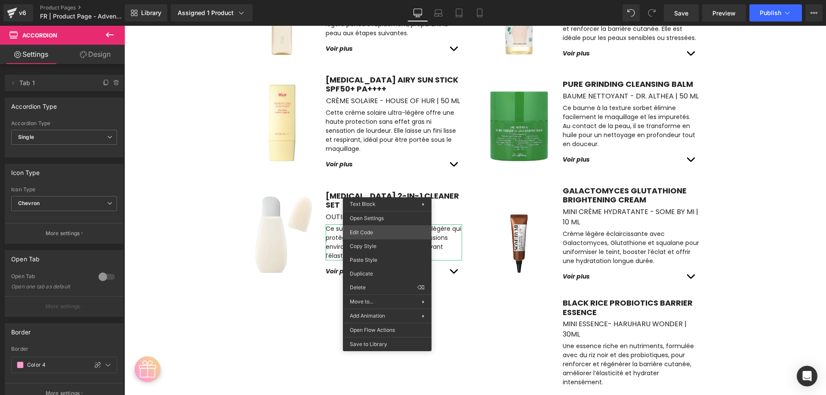
click at [369, 0] on div "Product You are previewing how the will restyle your page. You can not edit Ele…" at bounding box center [413, 0] width 826 height 0
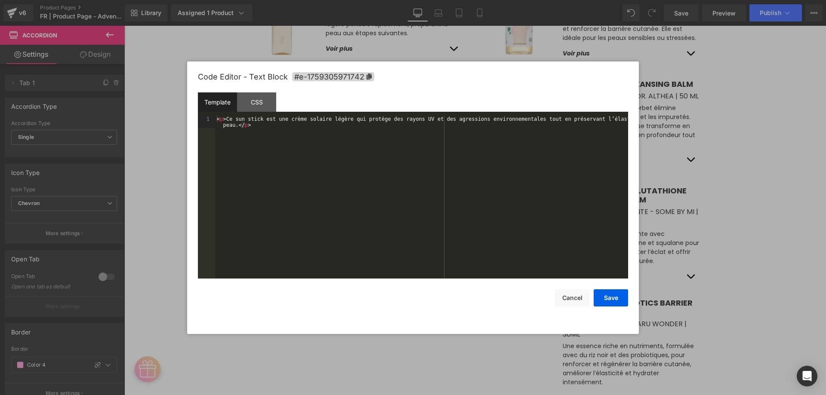
click at [232, 100] on div "Template" at bounding box center [217, 101] width 39 height 19
click at [246, 101] on div "CSS" at bounding box center [256, 101] width 39 height 19
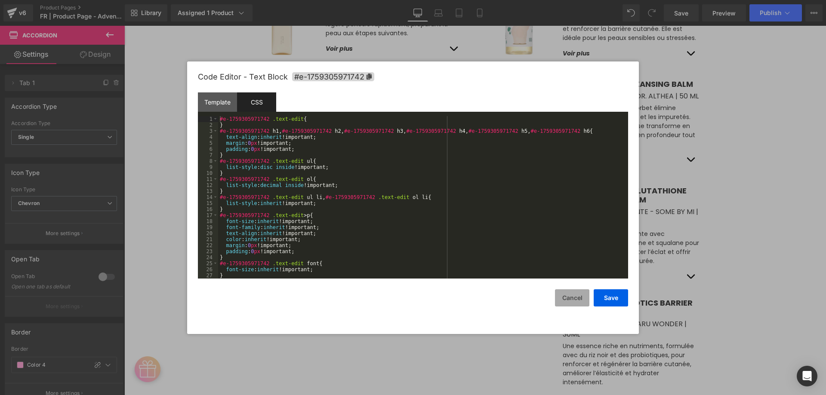
drag, startPoint x: 568, startPoint y: 291, endPoint x: 453, endPoint y: 246, distance: 123.7
click at [568, 291] on button "Cancel" at bounding box center [572, 297] width 34 height 17
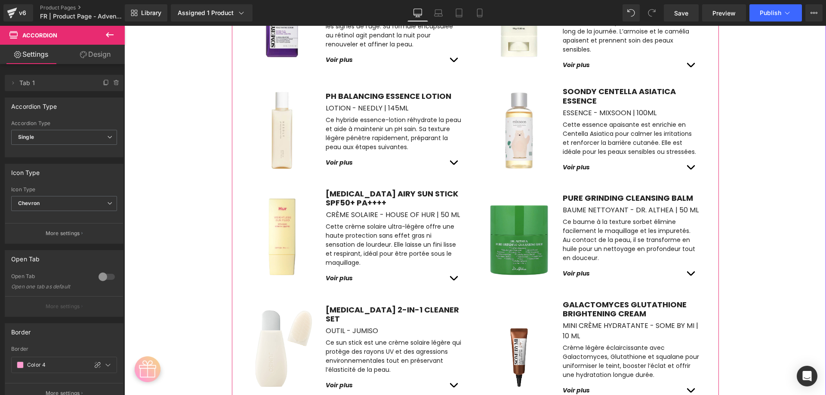
scroll to position [2372, 0]
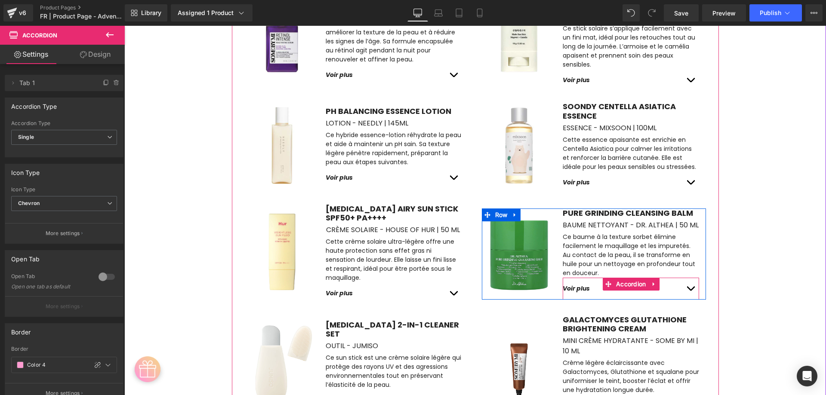
click at [689, 278] on button "button" at bounding box center [690, 289] width 17 height 22
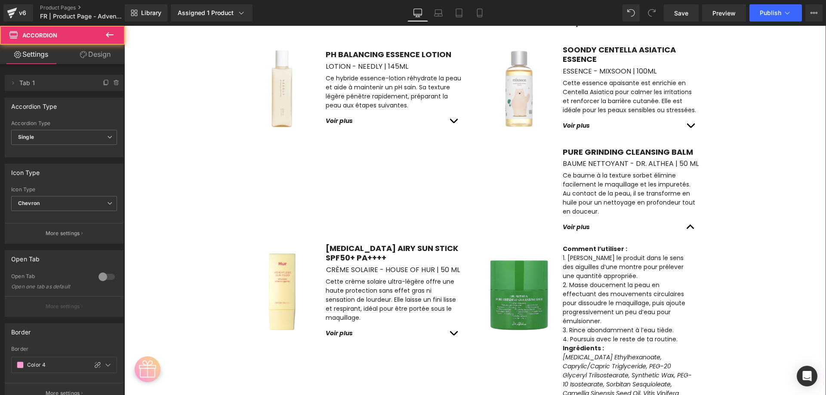
scroll to position [2544, 0]
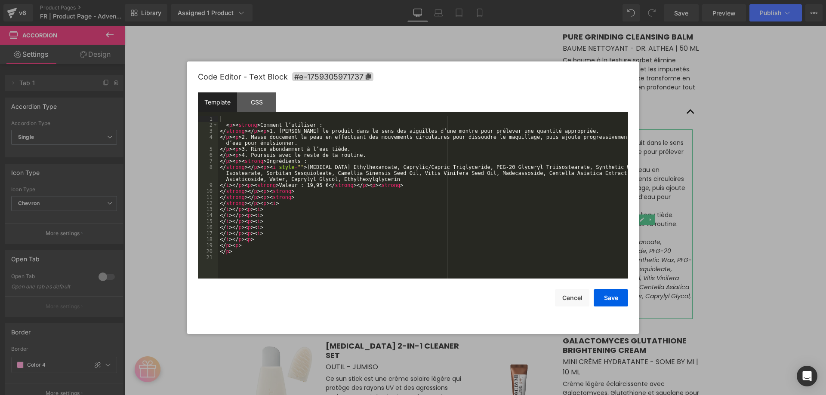
click at [603, 0] on div "Product You are previewing how the will restyle your page. You can not edit Ele…" at bounding box center [413, 0] width 826 height 0
click at [563, 301] on button "Cancel" at bounding box center [572, 297] width 34 height 17
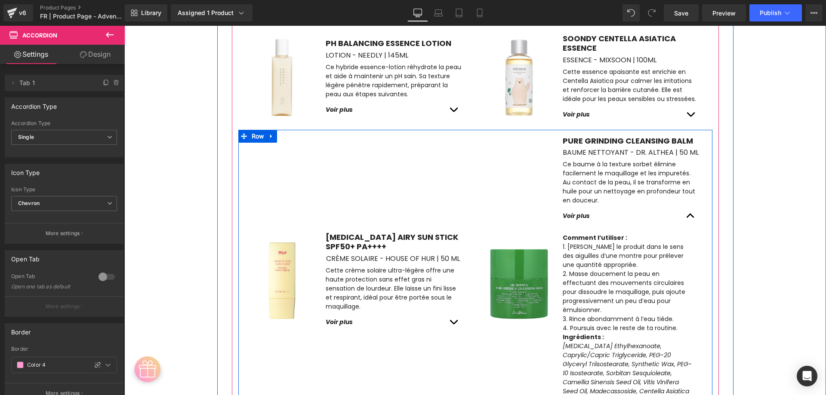
scroll to position [2415, 0]
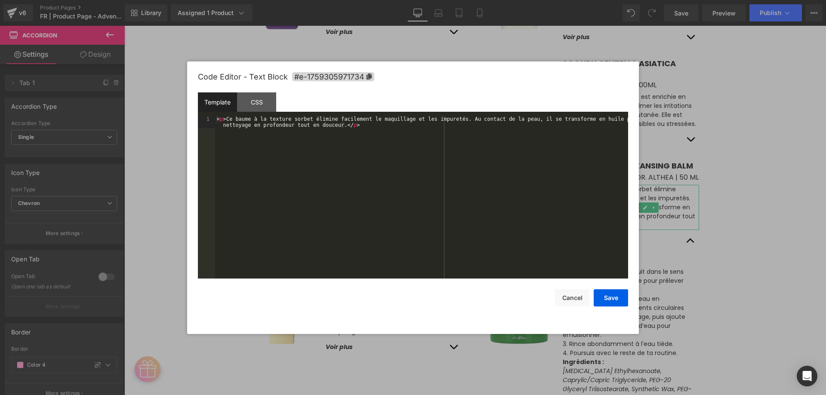
click at [612, 0] on div "Product You are previewing how the will restyle your page. You can not edit Ele…" at bounding box center [413, 0] width 826 height 0
drag, startPoint x: 564, startPoint y: 296, endPoint x: 569, endPoint y: 287, distance: 9.4
click at [565, 296] on button "Cancel" at bounding box center [572, 297] width 34 height 17
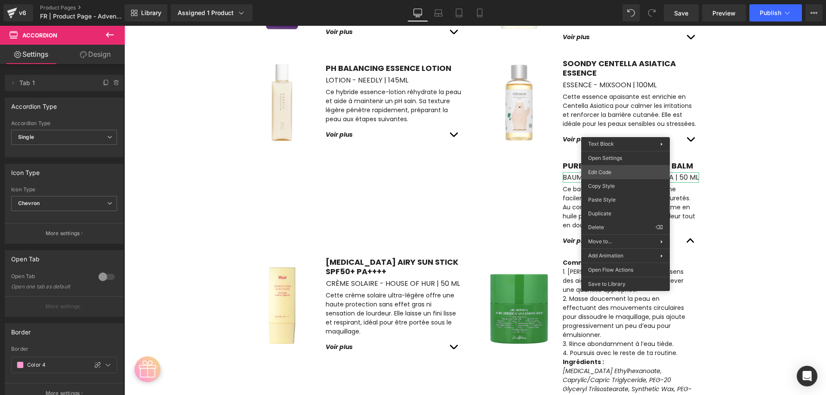
click at [606, 0] on div "Product You are previewing how the will restyle your page. You can not edit Ele…" at bounding box center [413, 0] width 826 height 0
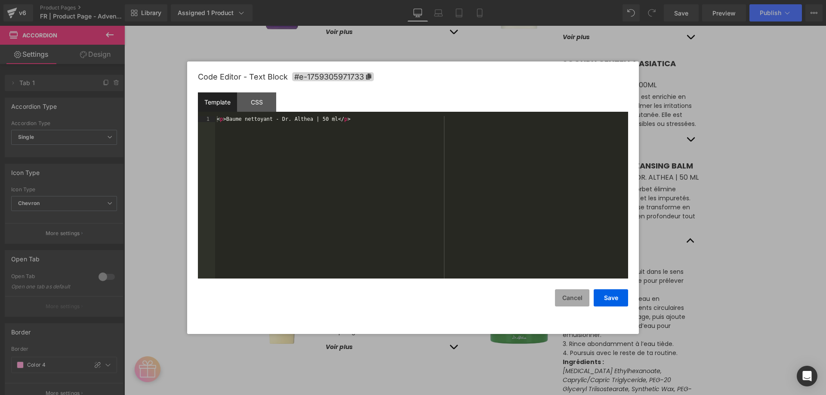
click at [585, 292] on button "Cancel" at bounding box center [572, 297] width 34 height 17
click at [598, 0] on div "Product You are previewing how the will restyle your page. You can not edit Ele…" at bounding box center [413, 0] width 826 height 0
drag, startPoint x: 564, startPoint y: 296, endPoint x: 442, endPoint y: 253, distance: 130.1
click at [564, 296] on button "Cancel" at bounding box center [572, 297] width 34 height 17
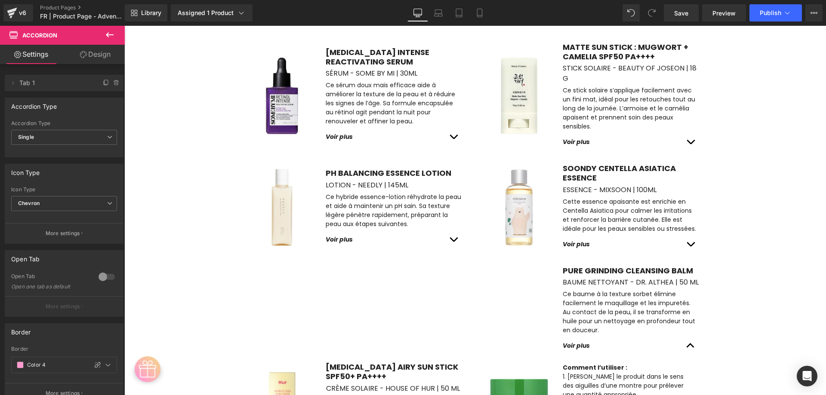
scroll to position [2286, 0]
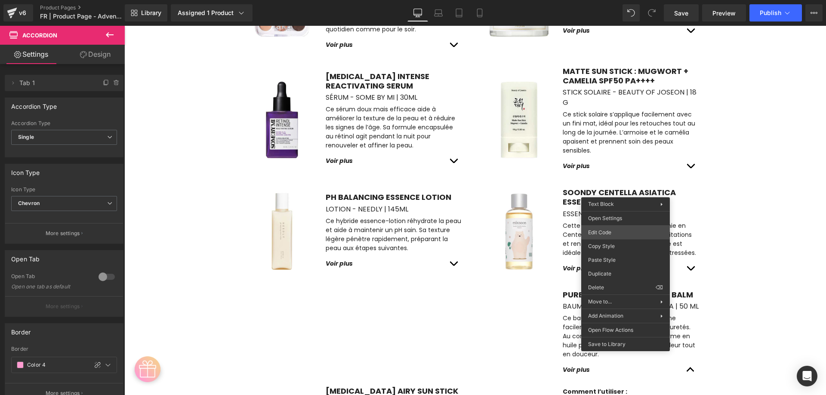
click at [606, 0] on div "Product You are previewing how the will restyle your page. You can not edit Ele…" at bounding box center [413, 0] width 826 height 0
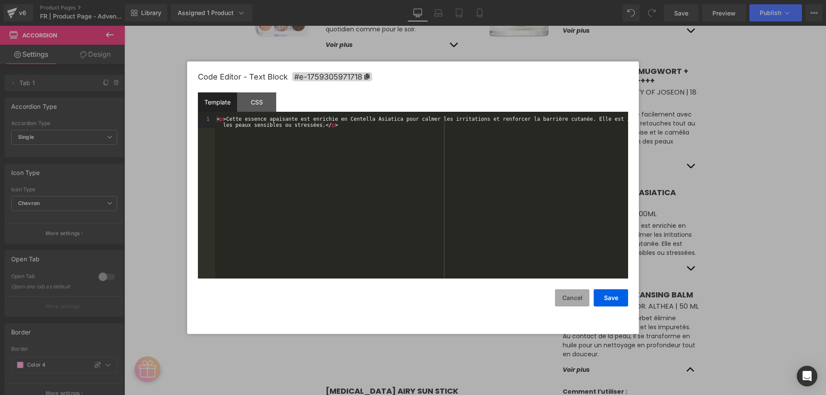
click at [575, 294] on button "Cancel" at bounding box center [572, 297] width 34 height 17
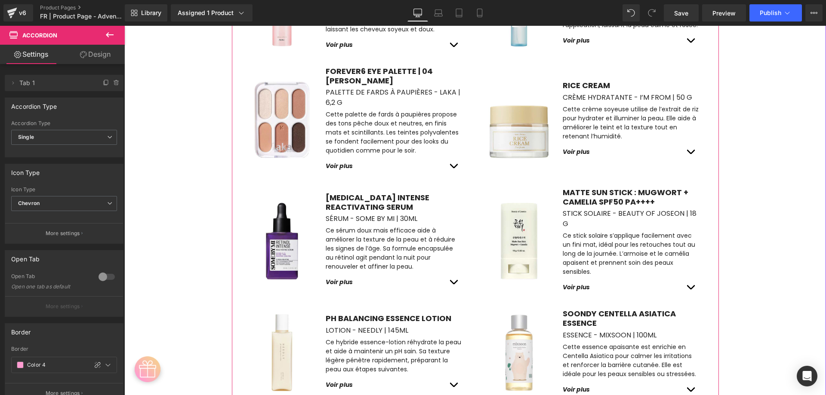
scroll to position [2157, 0]
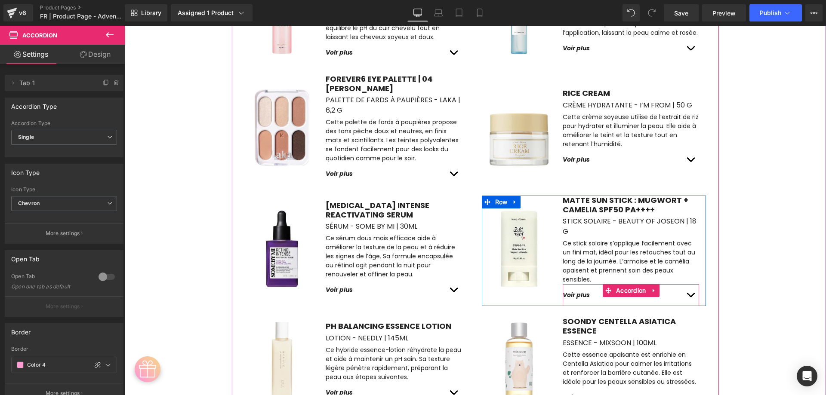
click at [687, 284] on button "button" at bounding box center [690, 295] width 17 height 22
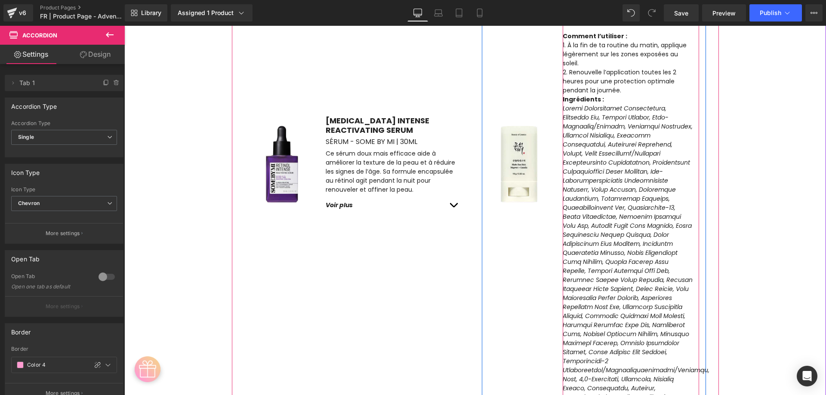
scroll to position [2458, 0]
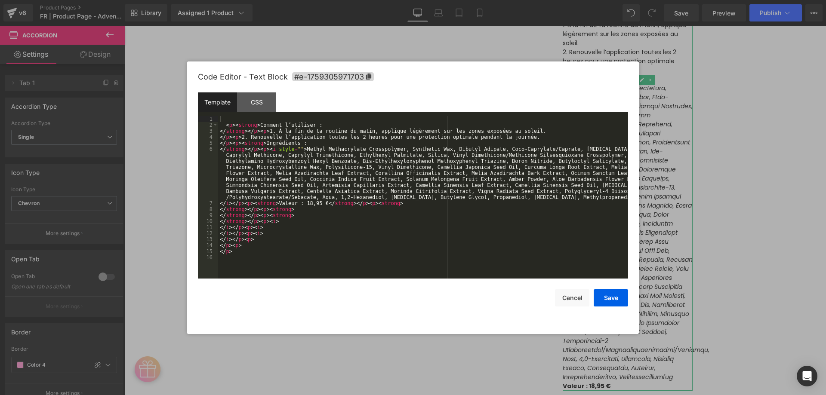
click at [591, 0] on div "Product You are previewing how the will restyle your page. You can not edit Ele…" at bounding box center [413, 0] width 826 height 0
click at [566, 300] on button "Cancel" at bounding box center [572, 297] width 34 height 17
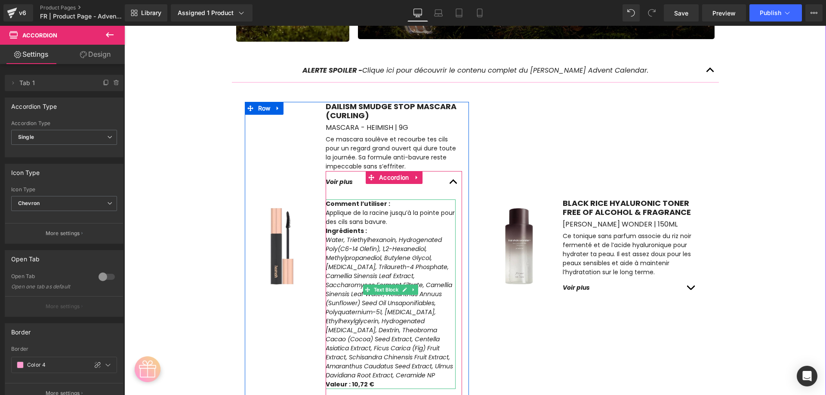
scroll to position [910, 0]
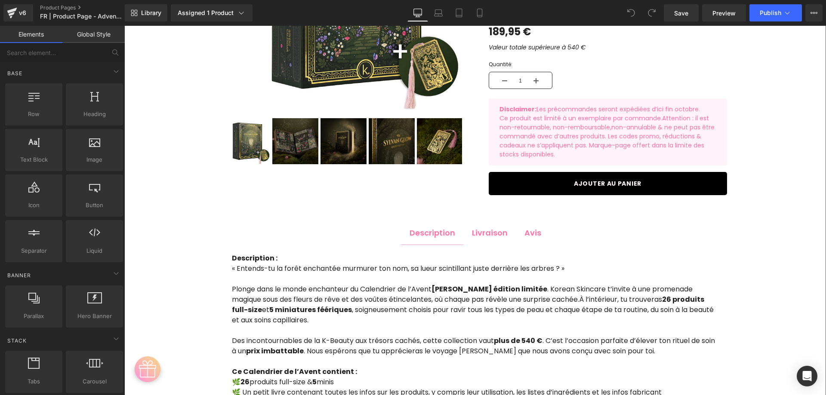
scroll to position [392, 0]
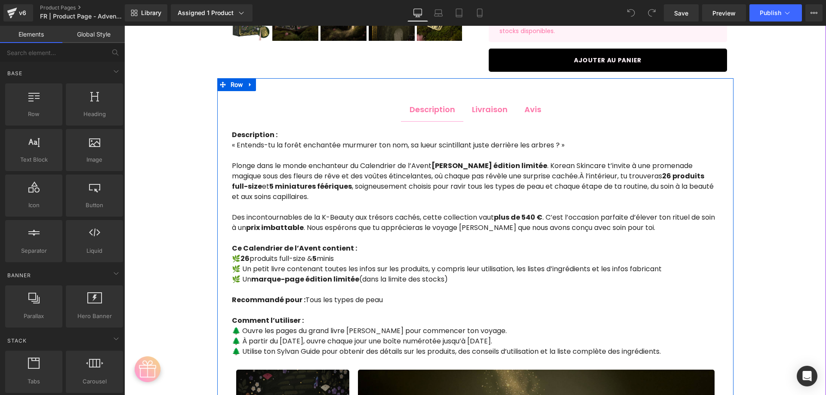
drag, startPoint x: 323, startPoint y: 72, endPoint x: 229, endPoint y: 74, distance: 94.7
click at [323, 78] on div "Description Text Block Livraison Text Block Avis Text Block Description : « Ent…" at bounding box center [475, 381] width 516 height 606
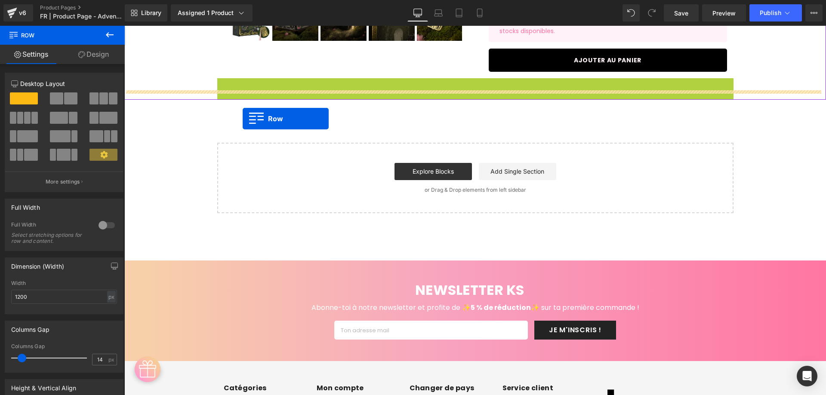
drag, startPoint x: 229, startPoint y: 74, endPoint x: 243, endPoint y: 119, distance: 46.4
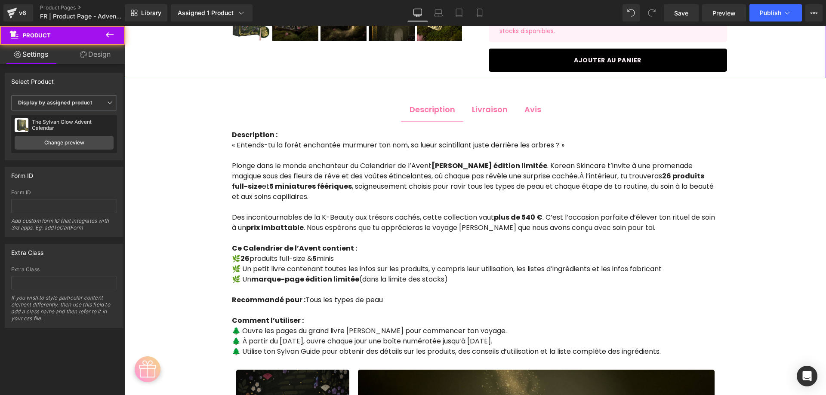
click at [88, 60] on link "Design" at bounding box center [95, 54] width 62 height 19
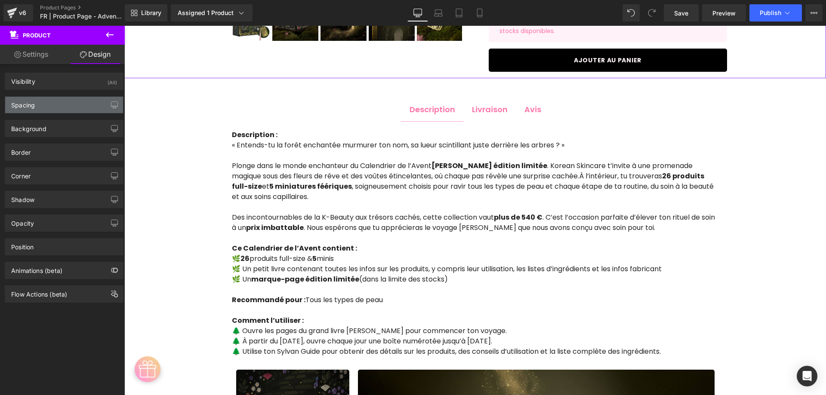
click at [62, 105] on div "Spacing" at bounding box center [64, 105] width 118 height 16
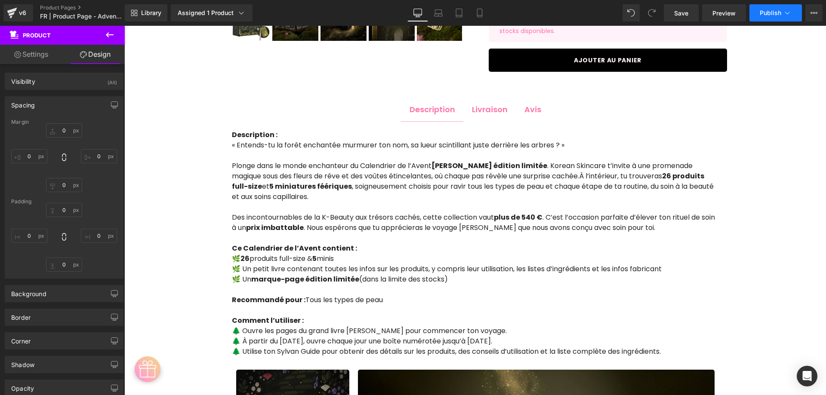
click at [766, 12] on span "Publish" at bounding box center [771, 12] width 22 height 7
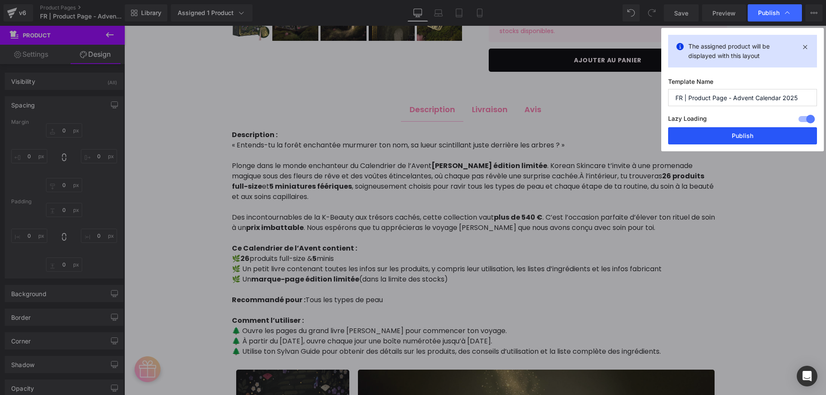
drag, startPoint x: 696, startPoint y: 133, endPoint x: 126, endPoint y: 62, distance: 573.9
click at [696, 133] on button "Publish" at bounding box center [742, 135] width 149 height 17
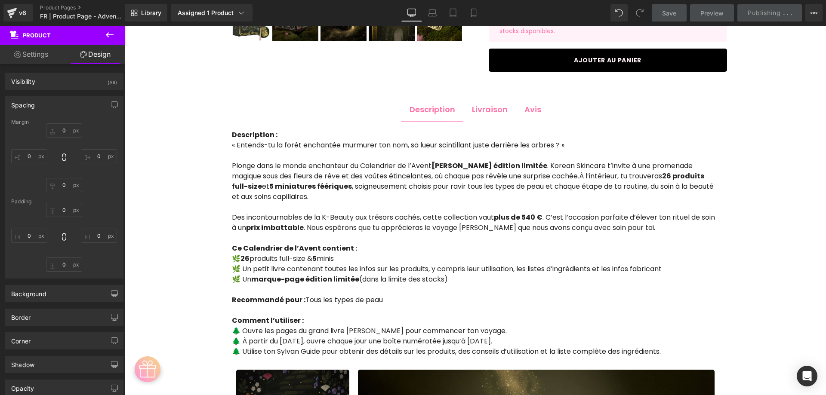
scroll to position [306, 0]
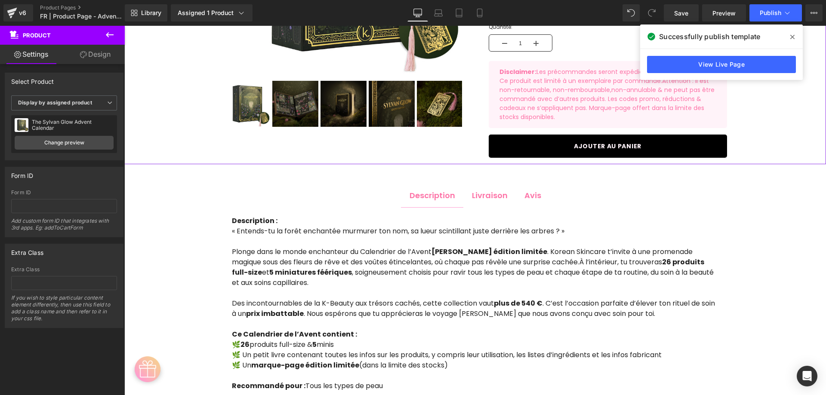
click at [794, 38] on icon at bounding box center [792, 37] width 4 height 4
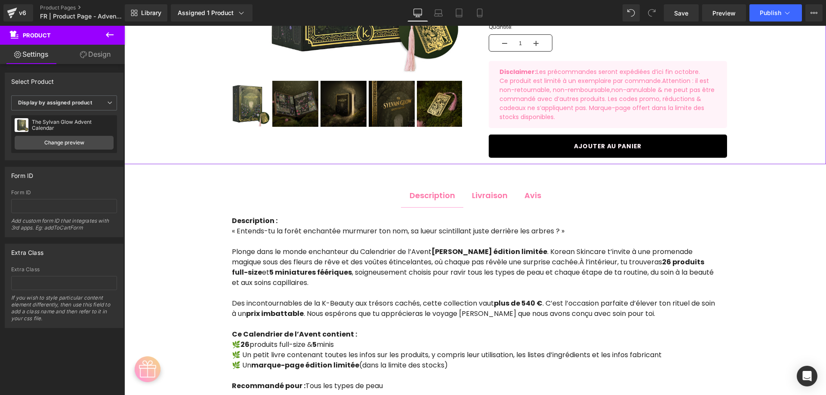
click at [768, 15] on span "Publish" at bounding box center [771, 12] width 22 height 7
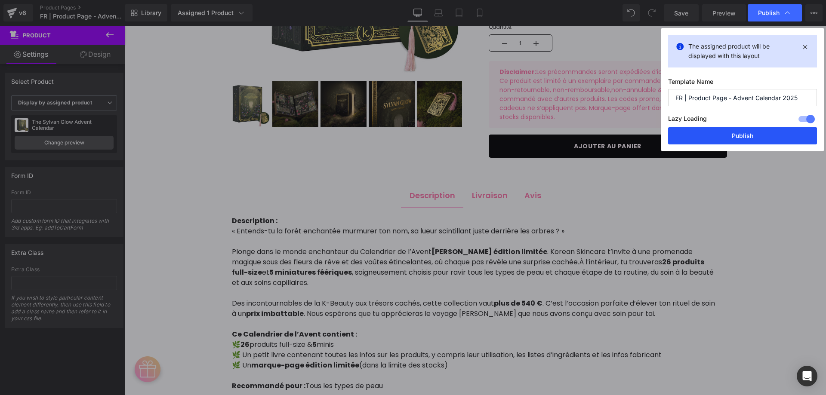
click at [723, 139] on button "Publish" at bounding box center [742, 135] width 149 height 17
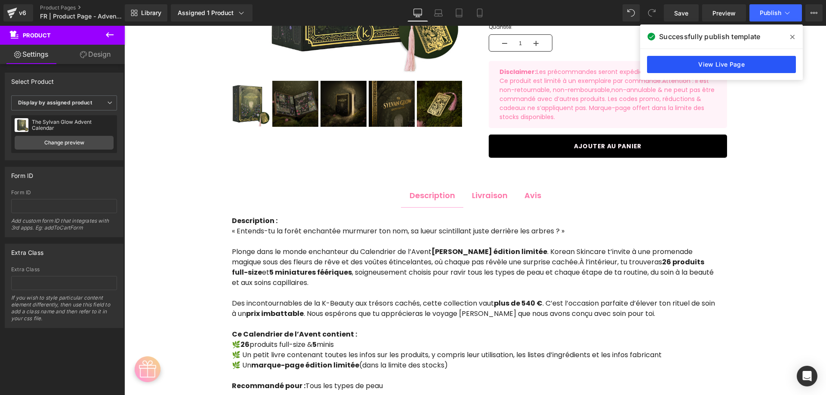
click at [674, 59] on link "View Live Page" at bounding box center [721, 64] width 149 height 17
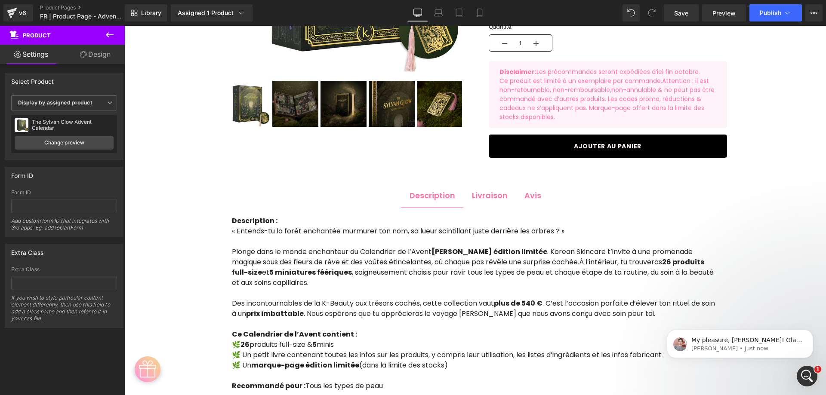
scroll to position [0, 0]
